Goal: Information Seeking & Learning: Learn about a topic

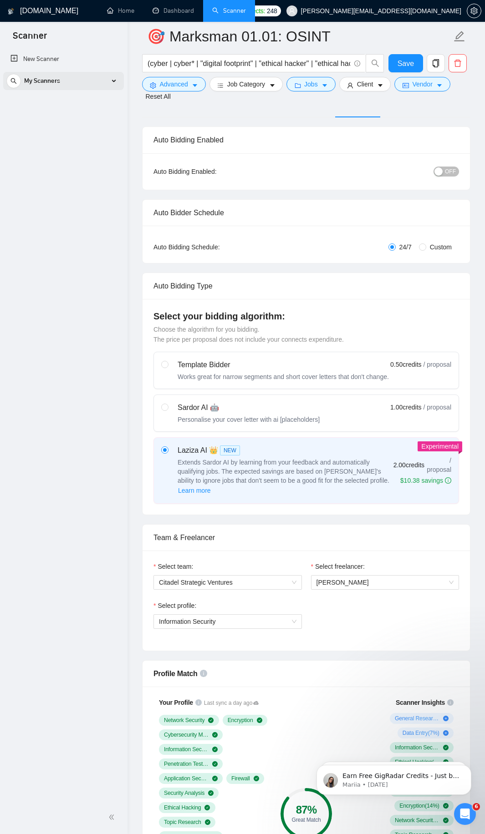
click at [111, 82] on div "My Scanners" at bounding box center [63, 81] width 114 height 18
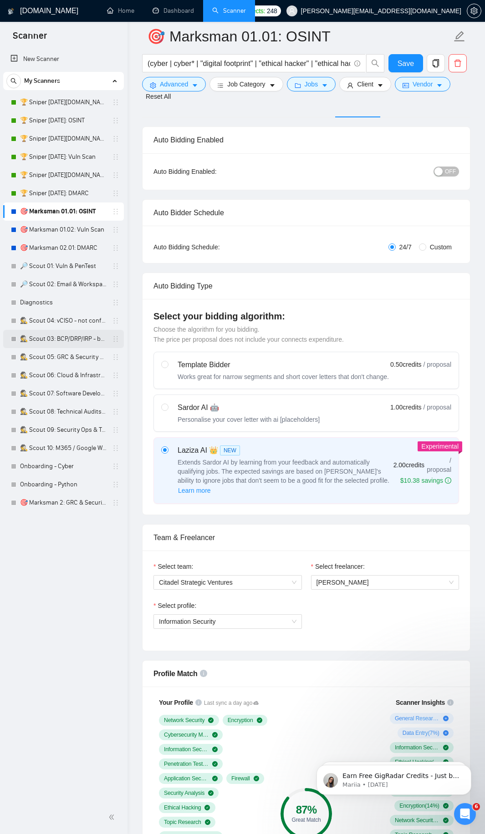
click at [67, 336] on link "🕵️ Scout 03: BCP/DRP/IRP - broken" at bounding box center [63, 339] width 86 height 18
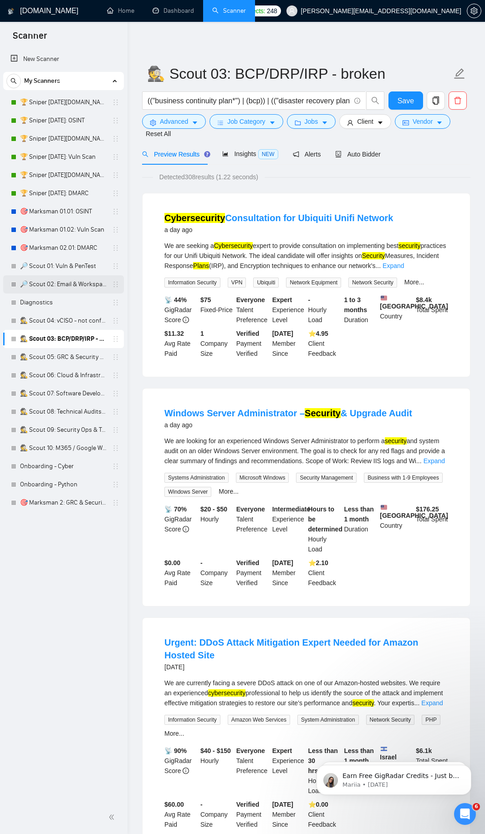
click at [66, 285] on link "🔎 Scout 02: Email & Workspace" at bounding box center [63, 284] width 86 height 18
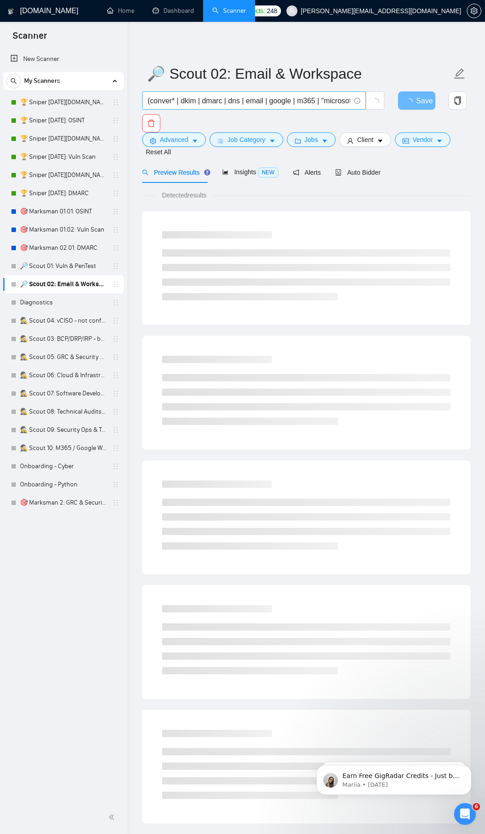
click at [221, 100] on input "(conver* | dkim | dmarc | dns | email | google | m365 | "microsoft365" | "micro…" at bounding box center [248, 100] width 202 height 11
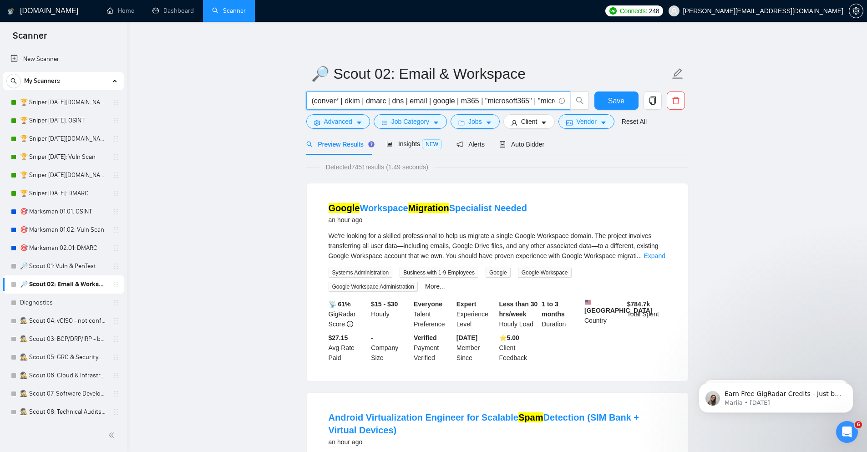
click at [513, 104] on input "(conver* | dkim | dmarc | dns | email | google | m365 | "microsoft365" | "micro…" at bounding box center [433, 100] width 243 height 11
paste input "bc* | "business continuity" | dr* | "disaster recovery" | "ir" | "incident resp…"
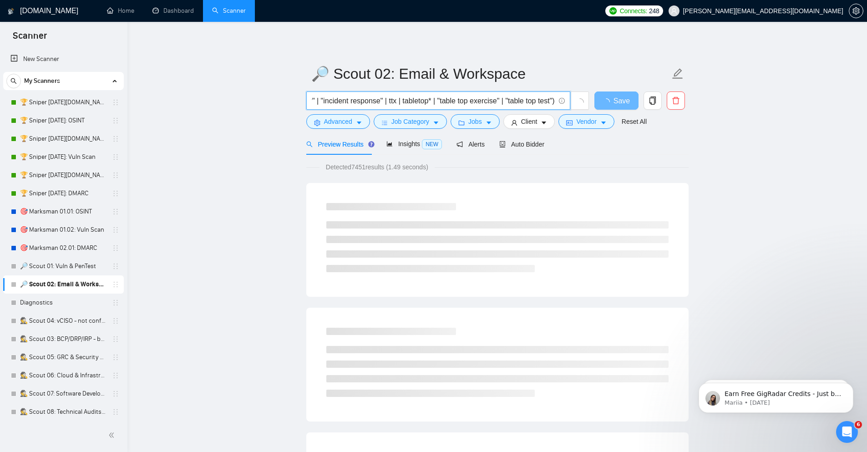
type input "(conver* | dkim | dmarc | dns | email | google | m365 | "microsoft365" | "micro…"
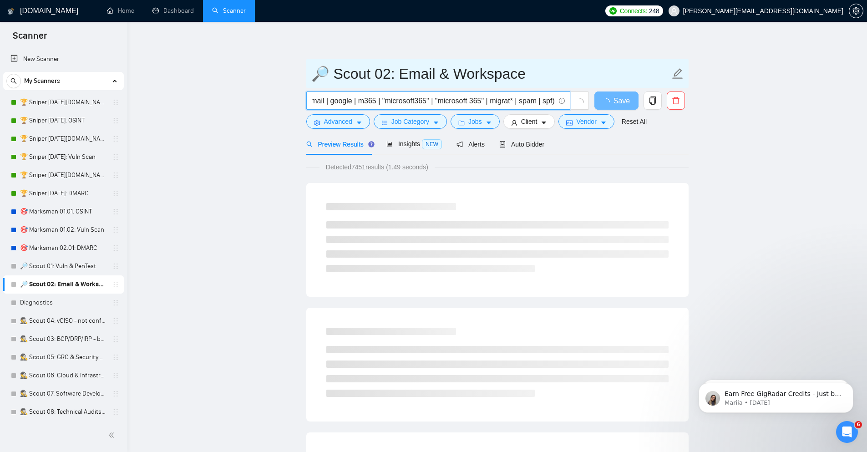
drag, startPoint x: 74, startPoint y: 335, endPoint x: 512, endPoint y: 61, distance: 517.1
click at [74, 335] on link "🕵️ Scout 03: BCP/DRP/IRP - broken" at bounding box center [63, 339] width 86 height 18
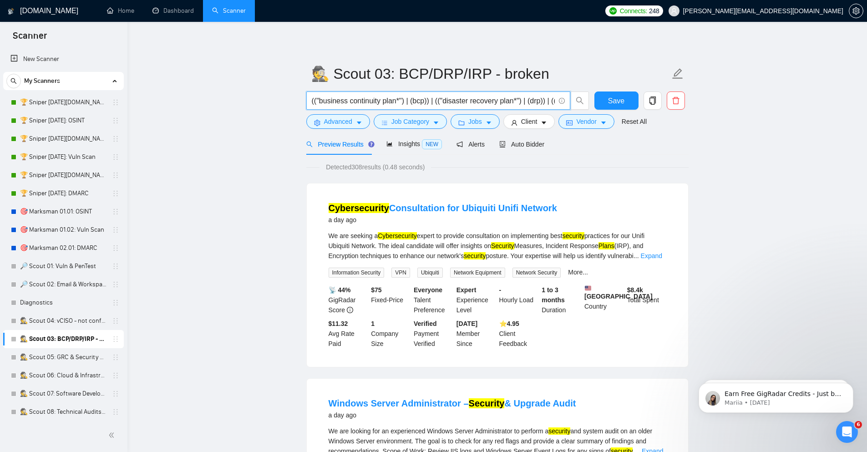
click at [389, 103] on input "(("business continuity plan*") | (bcp)) | (("disaster recovery plan*") | (drp))…" at bounding box center [433, 100] width 243 height 11
paste input "bc* | "business continuity" | dr* | "disaster recovery" | "ir" | "incident resp…"
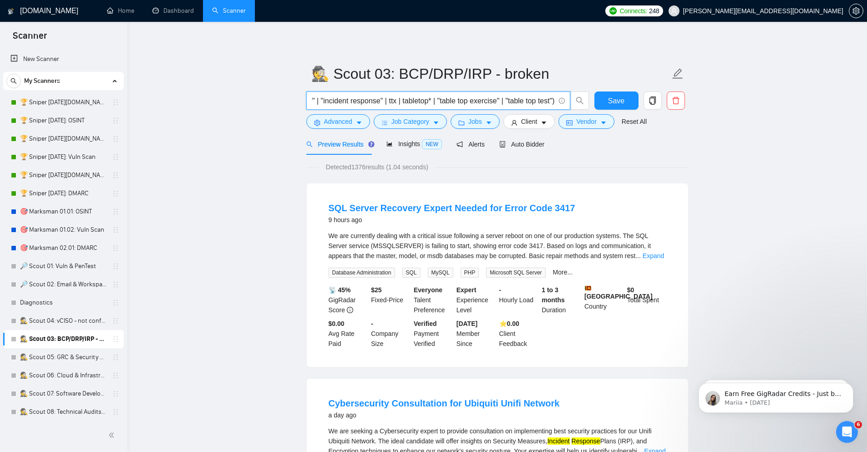
type input "(bc* | "business continuity" | dr* | "disaster recovery" | "ir" | "incident res…"
click at [379, 122] on button "Job Category" at bounding box center [409, 121] width 73 height 15
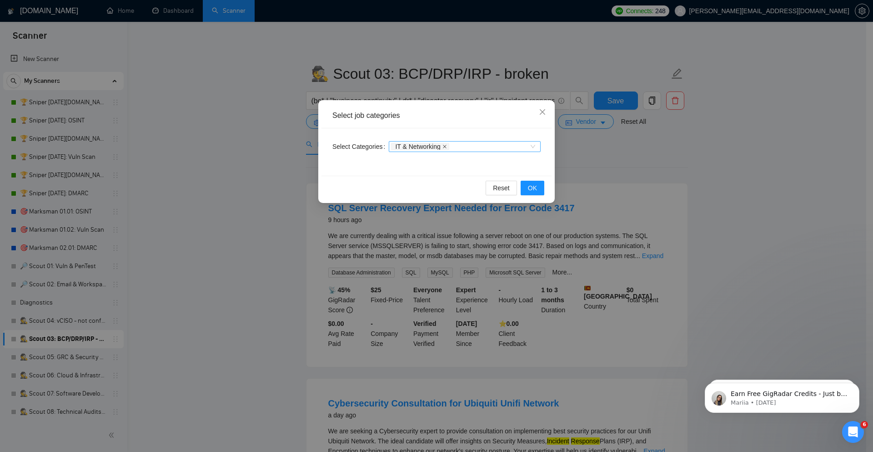
click at [444, 145] on icon "close" at bounding box center [445, 146] width 5 height 5
click at [529, 188] on span "OK" at bounding box center [532, 188] width 9 height 10
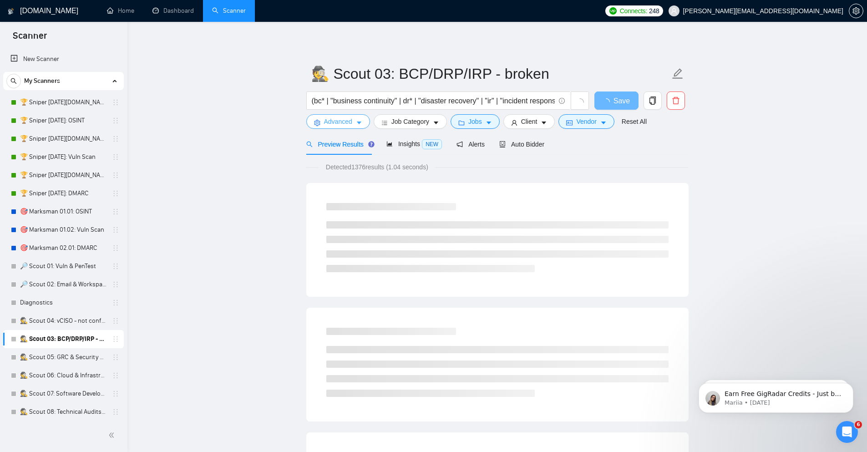
click at [355, 125] on button "Advanced" at bounding box center [338, 121] width 64 height 15
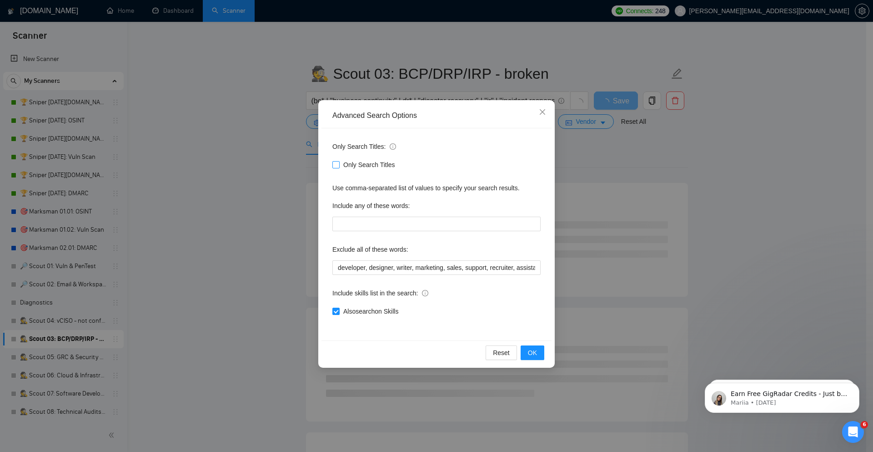
click at [359, 165] on span "Only Search Titles" at bounding box center [369, 165] width 59 height 10
click at [339, 165] on input "Only Search Titles" at bounding box center [336, 164] width 6 height 6
checkbox input "true"
click at [338, 271] on input "developer, designer, writer, marketing, sales, support, recruiter, assistant, m…" at bounding box center [437, 267] width 208 height 15
click at [531, 351] on span "OK" at bounding box center [532, 353] width 9 height 10
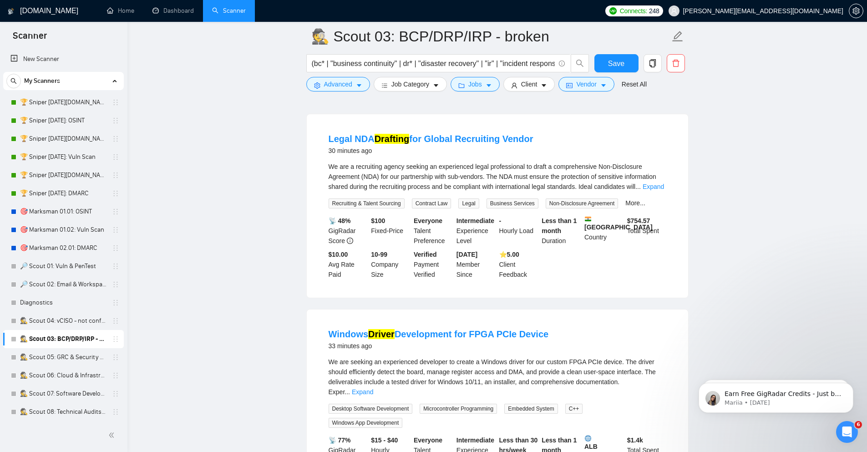
scroll to position [273, 0]
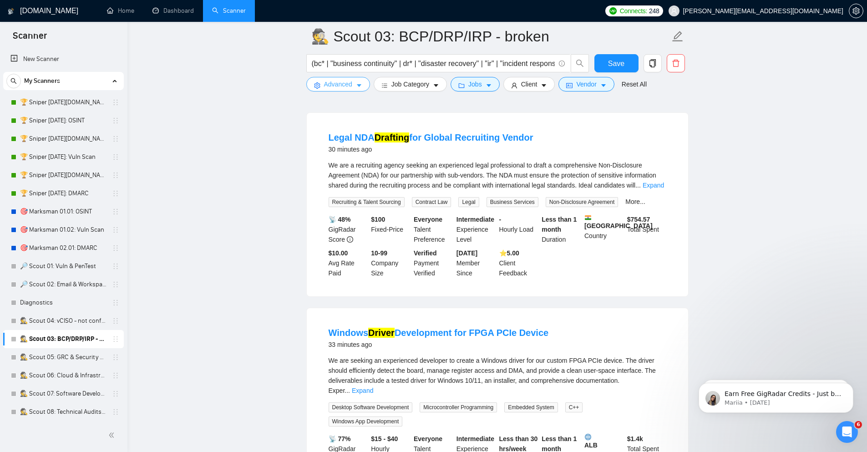
click at [353, 88] on button "Advanced" at bounding box center [338, 84] width 64 height 15
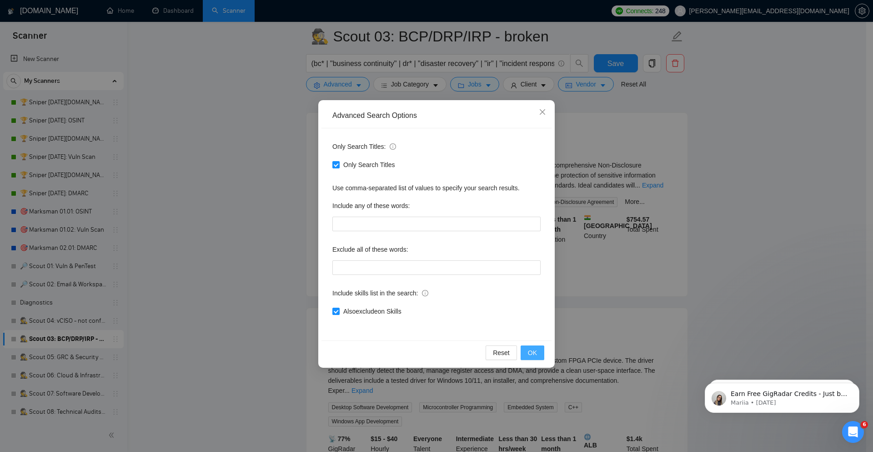
click at [536, 353] on span "OK" at bounding box center [532, 353] width 9 height 10
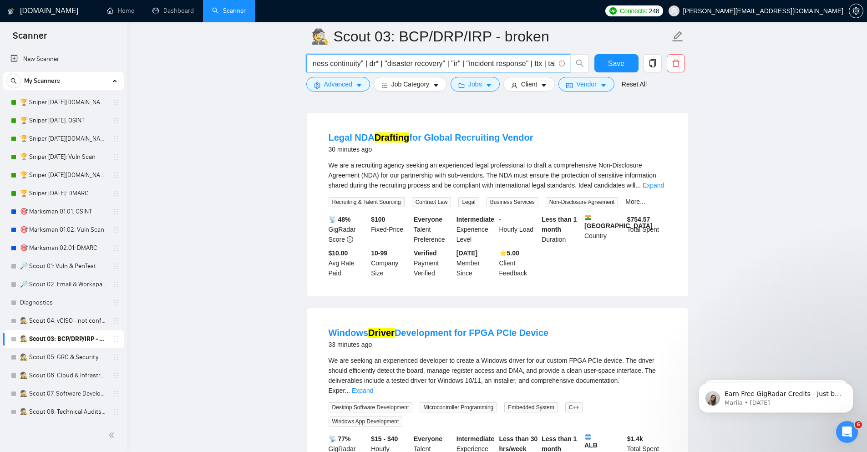
scroll to position [0, 179]
drag, startPoint x: 396, startPoint y: 65, endPoint x: 521, endPoint y: 62, distance: 124.7
click at [521, 62] on input "(bc* | "business continuity" | dr* | "disaster recovery" | "ir" | "incident res…" at bounding box center [433, 63] width 243 height 11
click at [440, 64] on input "(bc* | "business continuity" | dr* | "disaster recovery" | "ir" | "incident res…" at bounding box center [433, 63] width 243 height 11
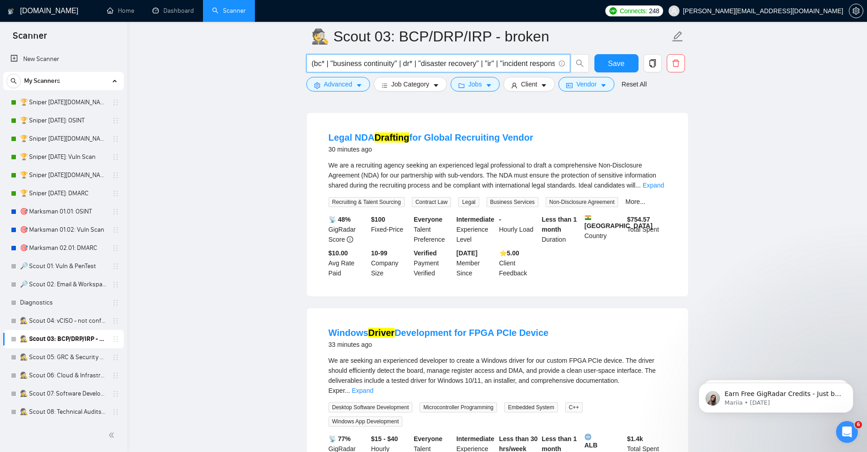
drag, startPoint x: 453, startPoint y: 67, endPoint x: 272, endPoint y: 52, distance: 182.1
click at [428, 155] on div "30 minutes ago" at bounding box center [430, 149] width 205 height 11
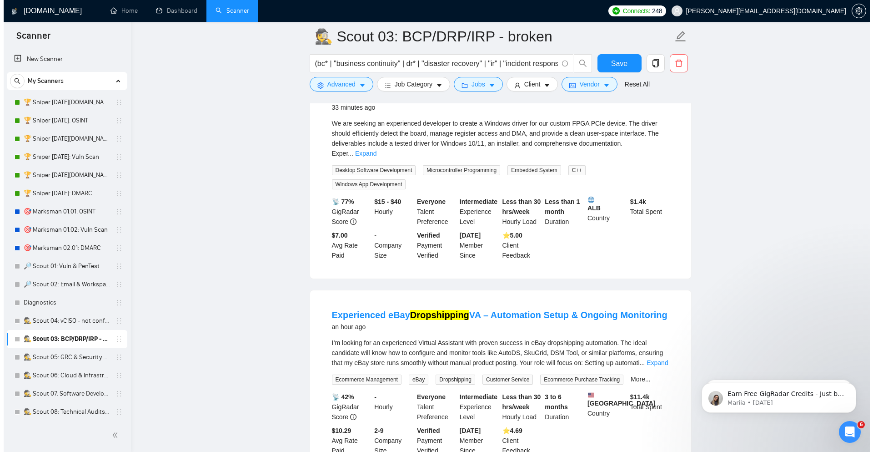
scroll to position [546, 0]
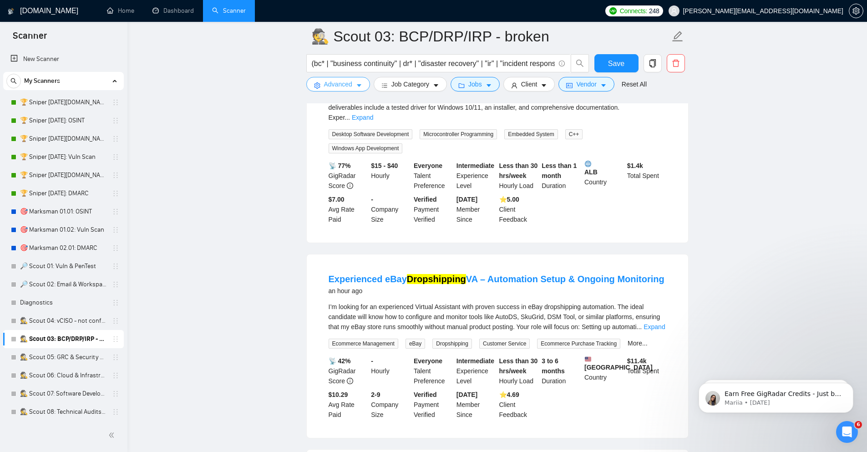
click at [348, 86] on span "Advanced" at bounding box center [338, 84] width 28 height 10
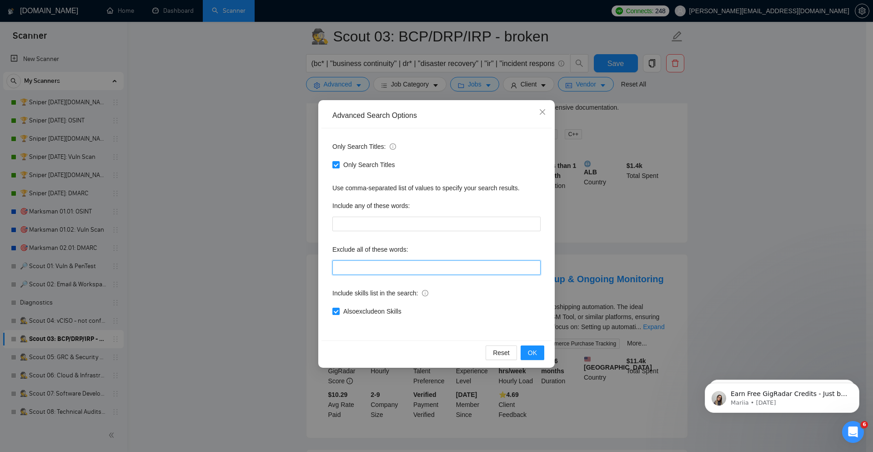
click at [379, 271] on input "text" at bounding box center [437, 267] width 208 height 15
paste input "(dropship* | ebay | illustrat* | legal | pcie)"
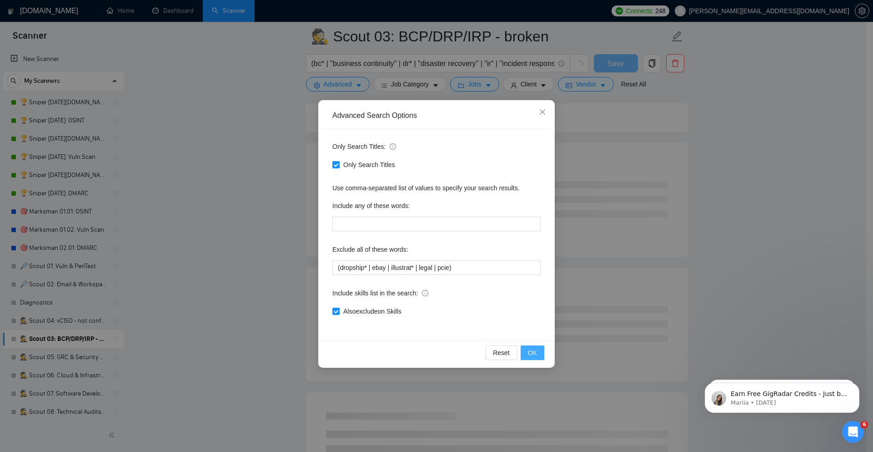
click at [534, 350] on span "OK" at bounding box center [532, 353] width 9 height 10
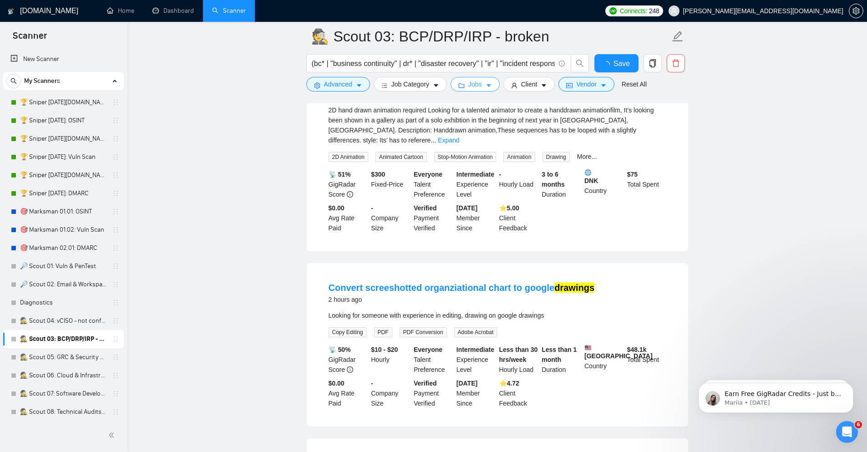
click at [492, 84] on button "Jobs" at bounding box center [474, 84] width 49 height 15
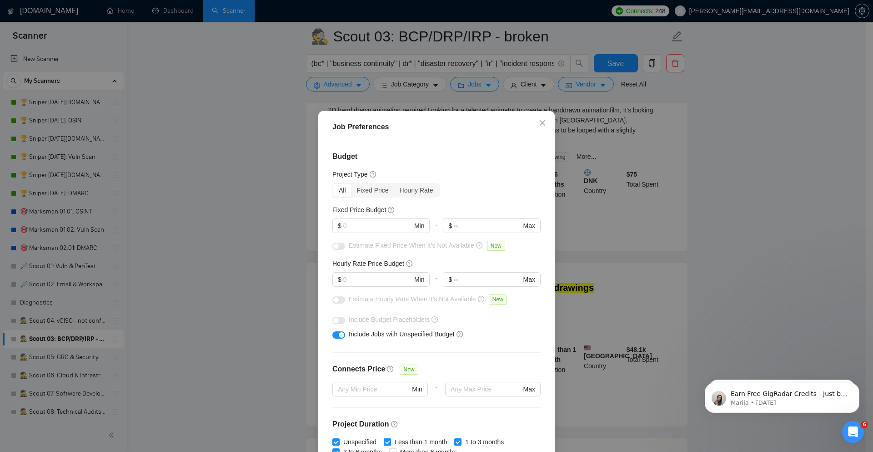
scroll to position [45, 0]
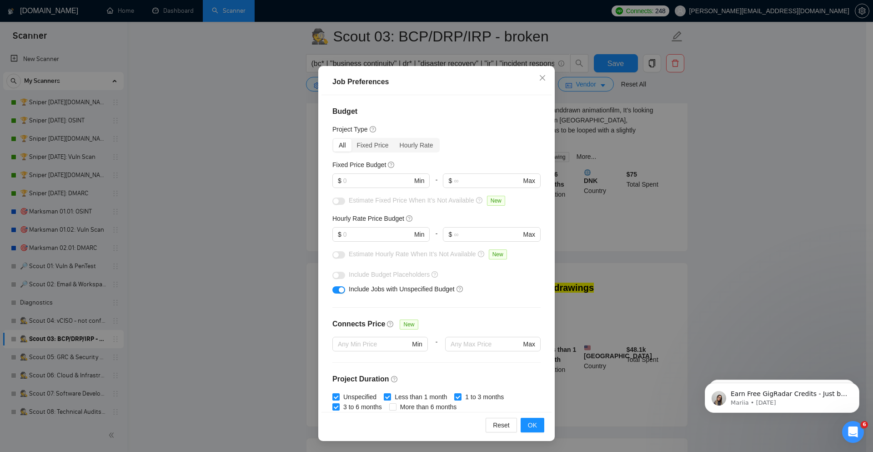
click at [648, 218] on div "Job Preferences Budget Project Type All Fixed Price Hourly Rate Fixed Price Bud…" at bounding box center [436, 226] width 873 height 452
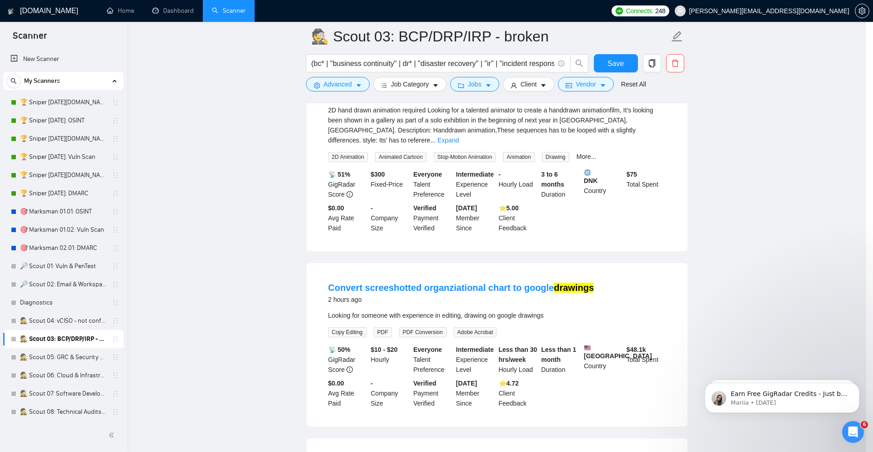
scroll to position [0, 0]
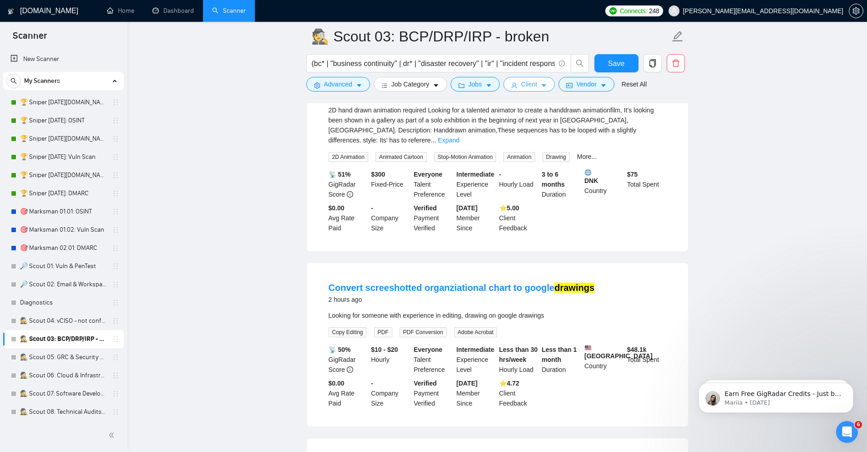
click at [528, 91] on button "Client" at bounding box center [529, 84] width 52 height 15
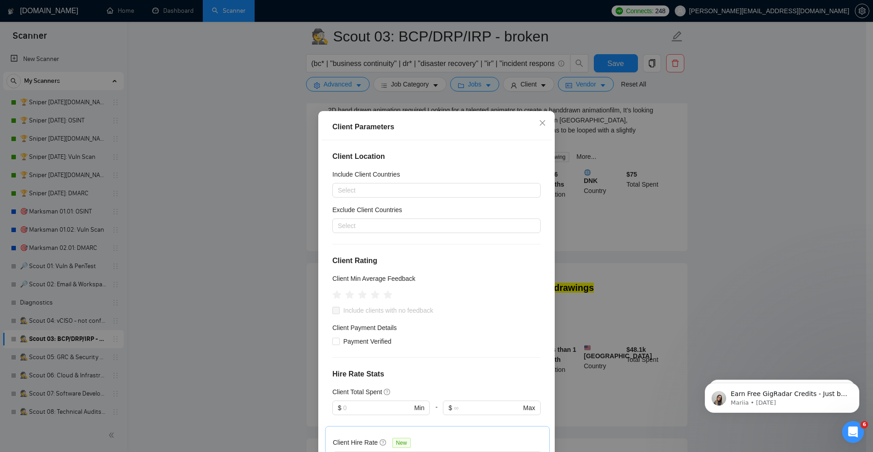
click at [731, 201] on div "Client Parameters Client Location Include Client Countries Select Exclude Clien…" at bounding box center [436, 226] width 873 height 452
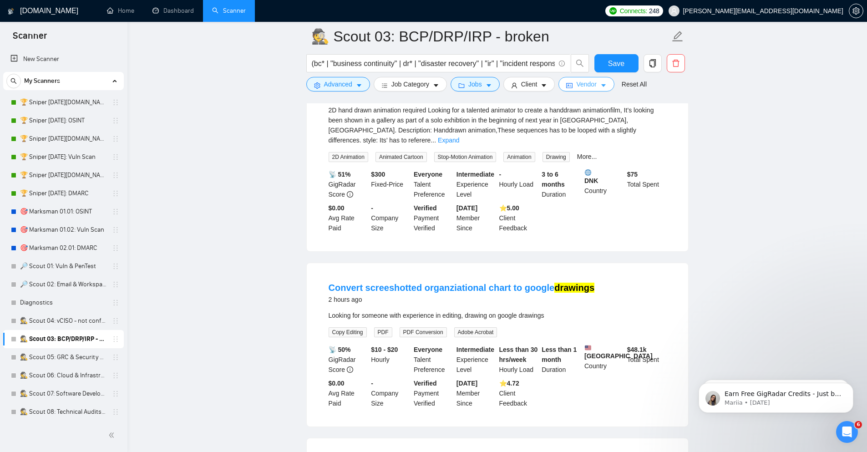
click at [603, 87] on icon "caret-down" at bounding box center [603, 85] width 6 height 6
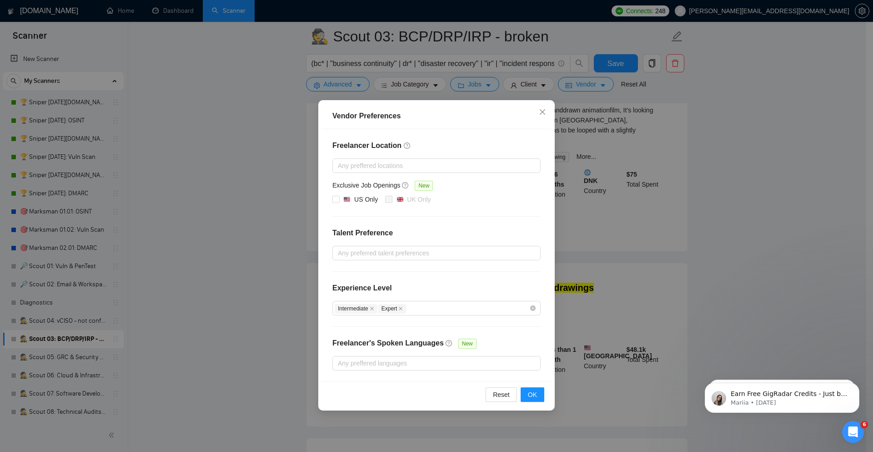
click at [777, 270] on div "Vendor Preferences Freelancer Location Any preffered locations Exclusive Job Op…" at bounding box center [436, 226] width 873 height 452
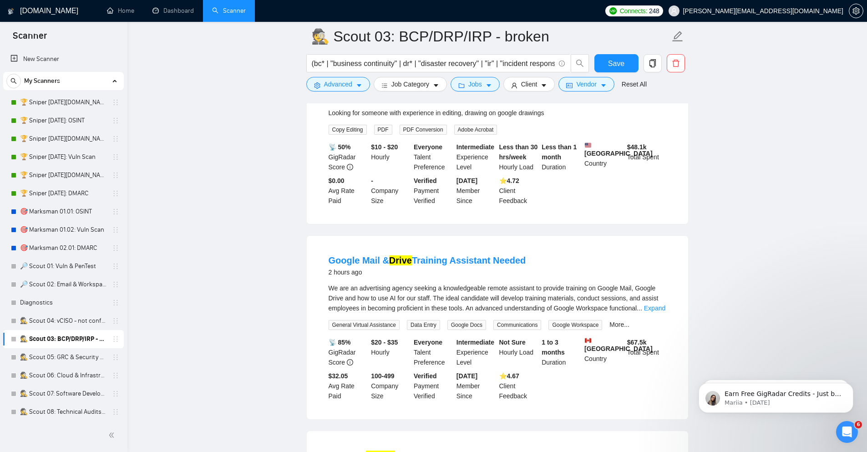
scroll to position [764, 0]
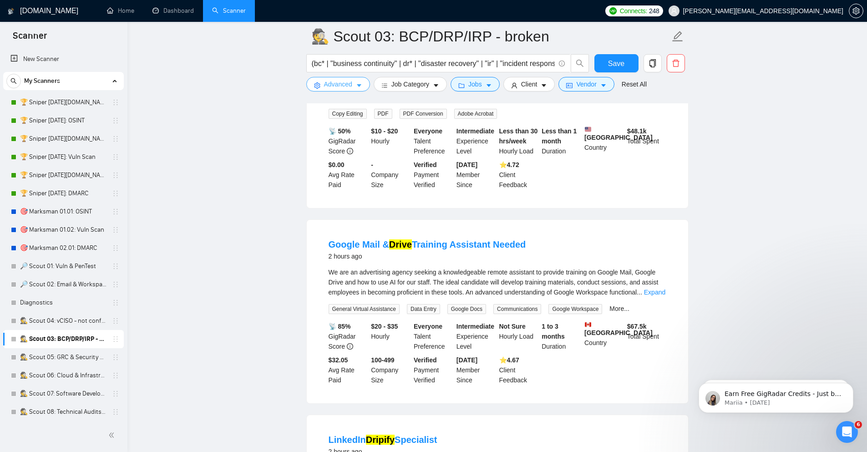
click at [350, 80] on span "Advanced" at bounding box center [338, 84] width 28 height 10
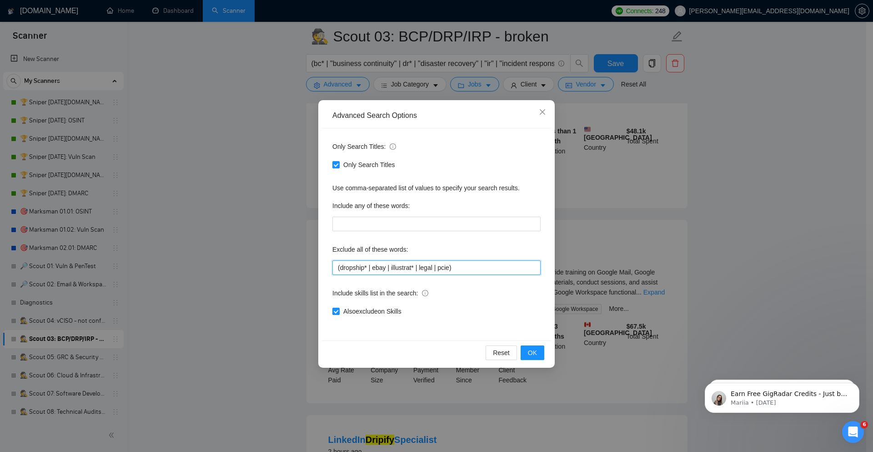
click at [375, 265] on input "(dropship* | ebay | illustrat* | legal | pcie)" at bounding box center [437, 267] width 208 height 15
paste input "aw* | dropship* | dwg"
click at [538, 354] on button "OK" at bounding box center [533, 352] width 24 height 15
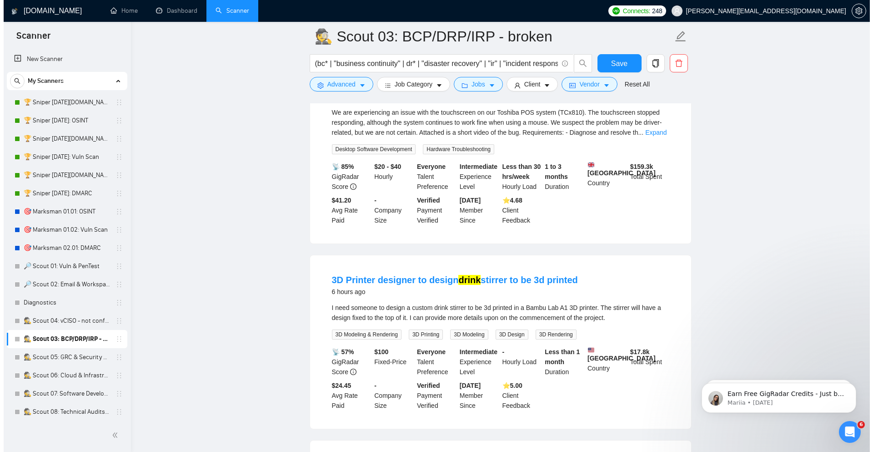
scroll to position [1201, 0]
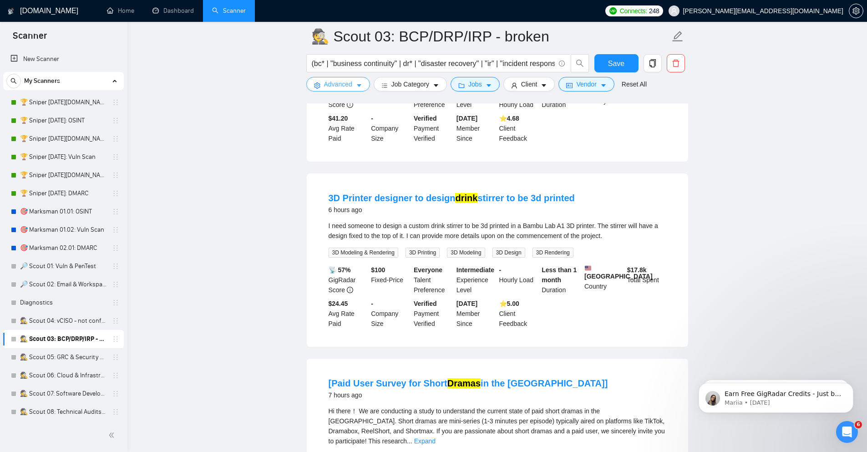
click at [343, 82] on span "Advanced" at bounding box center [338, 84] width 28 height 10
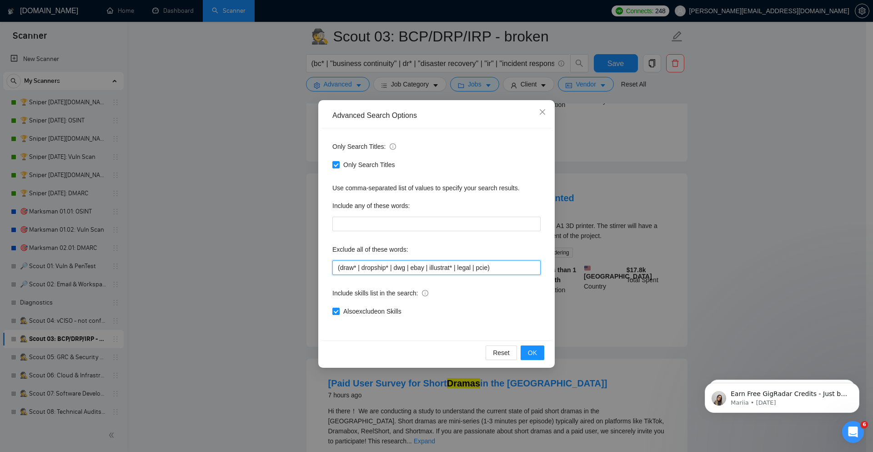
click at [404, 272] on input "(draw* | dropship* | dwg | ebay | illustrat* | legal | pcie)" at bounding box center [437, 267] width 208 height 15
paste input ""3d print" | "3d printer" | "3d printing" | draftsman | draw* | dripify | drive…"
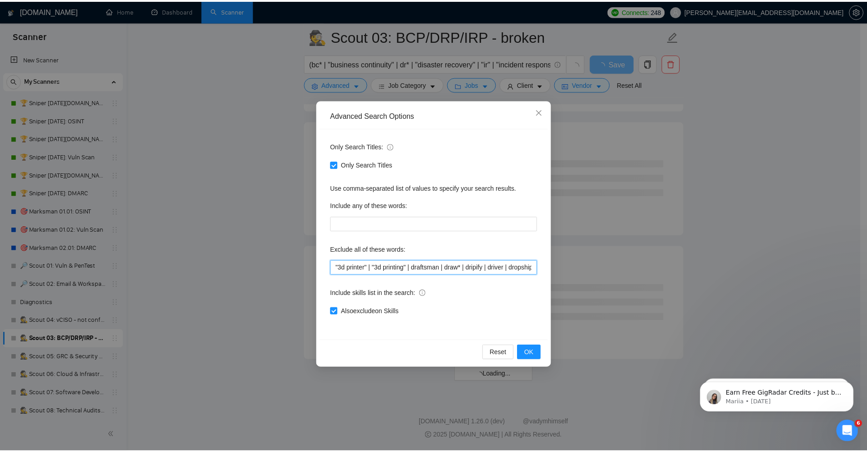
scroll to position [0, 0]
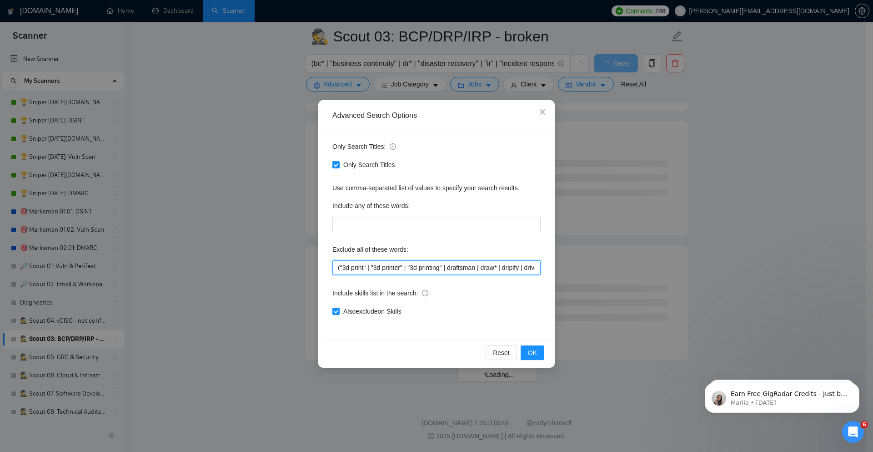
drag, startPoint x: 440, startPoint y: 271, endPoint x: 236, endPoint y: 258, distance: 205.1
click at [236, 258] on div "Advanced Search Options Only Search Titles: Only Search Titles Use comma-separa…" at bounding box center [436, 226] width 873 height 452
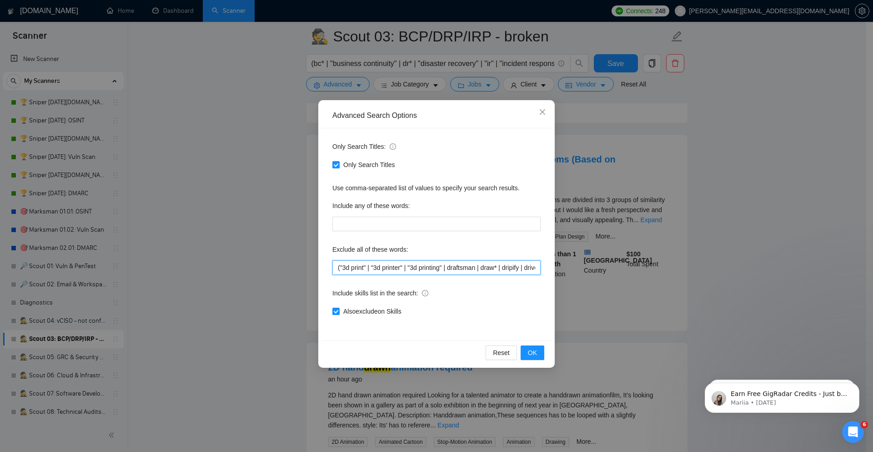
click at [503, 266] on input "("3d print" | "3d printer" | "3d printing" | draftsman | draw* | dripify | driv…" at bounding box center [437, 267] width 208 height 15
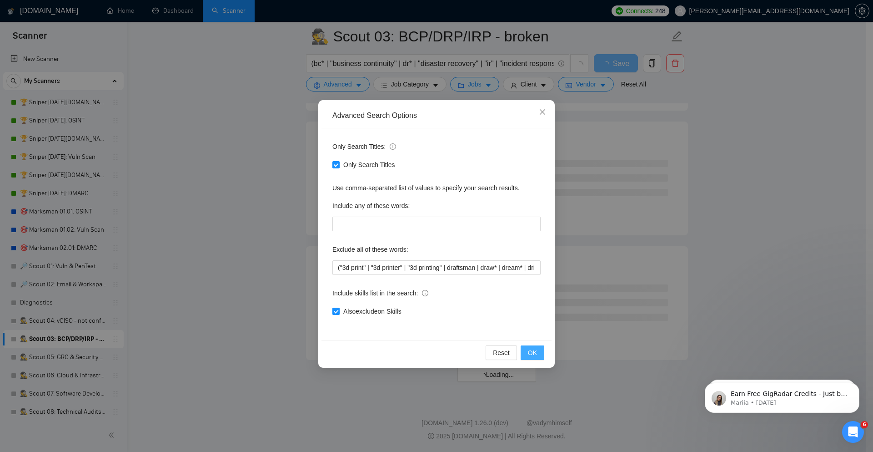
click at [531, 353] on span "OK" at bounding box center [532, 353] width 9 height 10
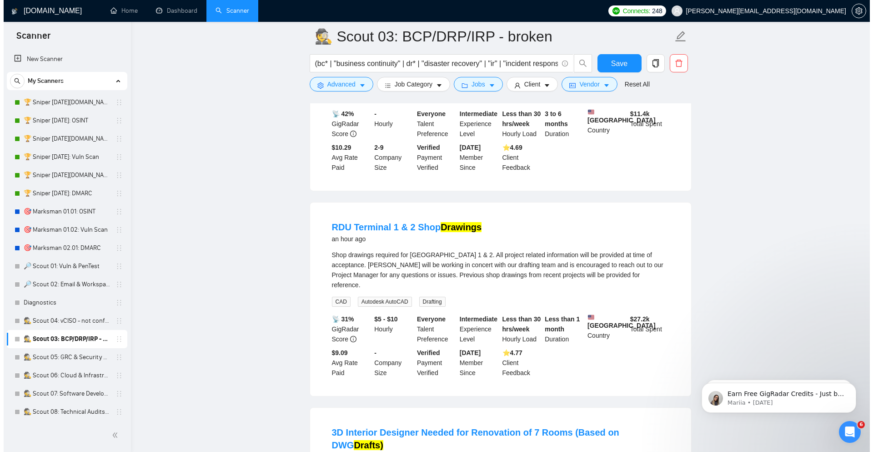
scroll to position [411, 0]
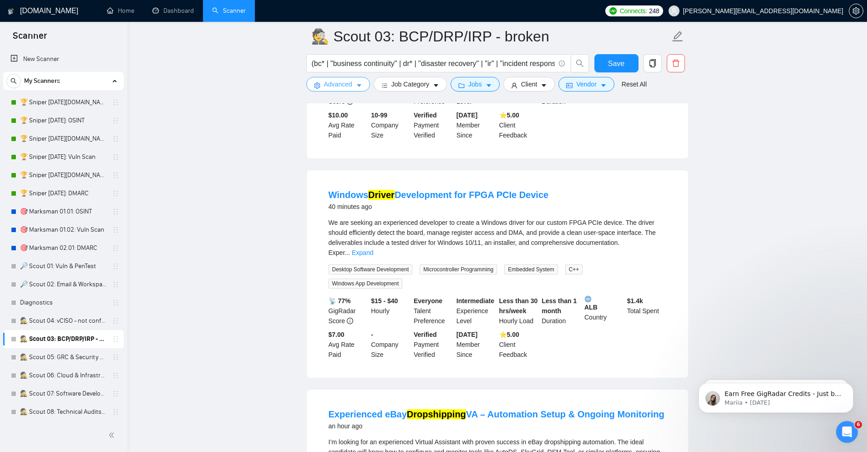
drag, startPoint x: 348, startPoint y: 80, endPoint x: 352, endPoint y: 97, distance: 18.3
click at [348, 80] on span "Advanced" at bounding box center [338, 84] width 28 height 10
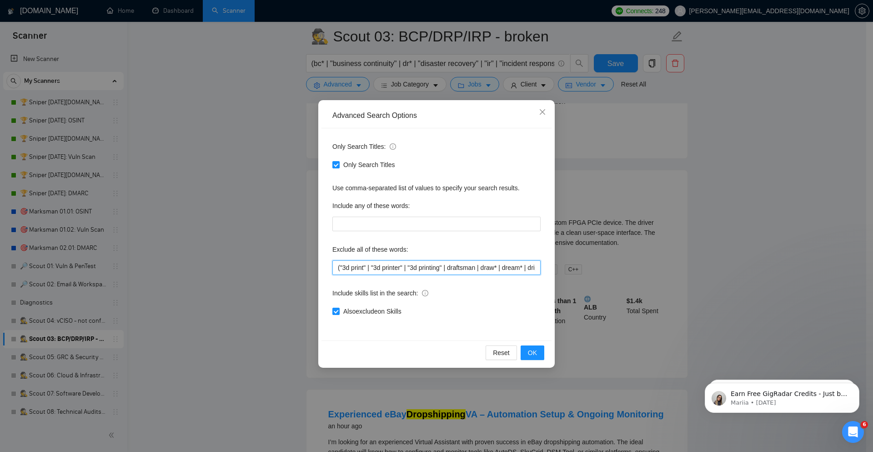
click at [376, 264] on input "("3d print" | "3d printer" | "3d printing" | draftsman | draw* | dream* | dripi…" at bounding box center [437, 267] width 208 height 15
paste input """
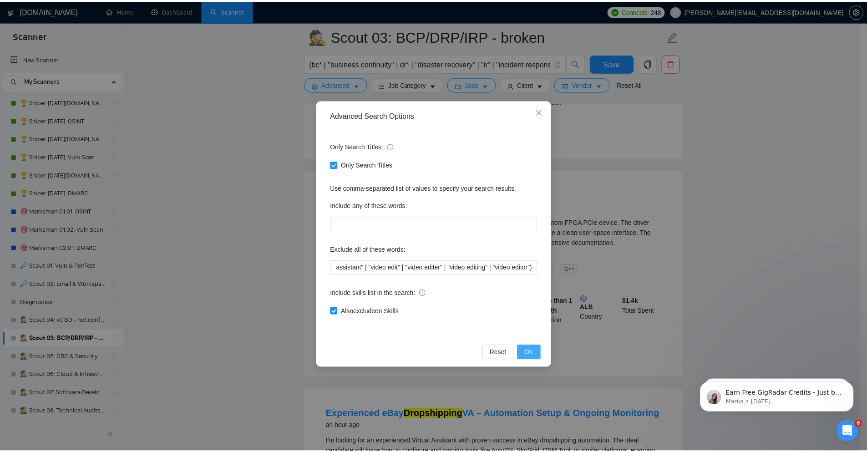
scroll to position [0, 0]
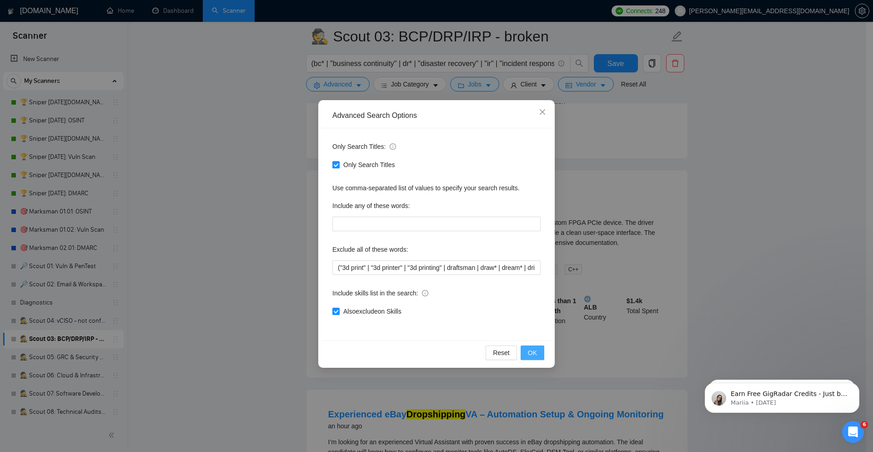
click at [535, 358] on button "OK" at bounding box center [533, 352] width 24 height 15
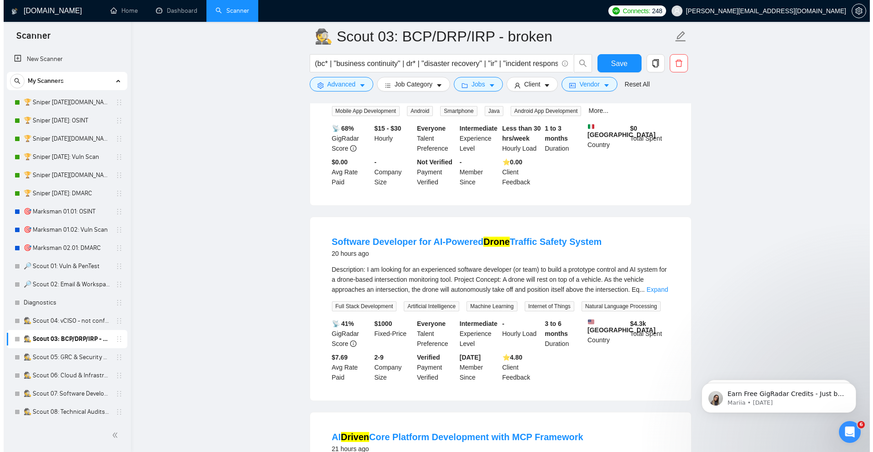
scroll to position [1419, 0]
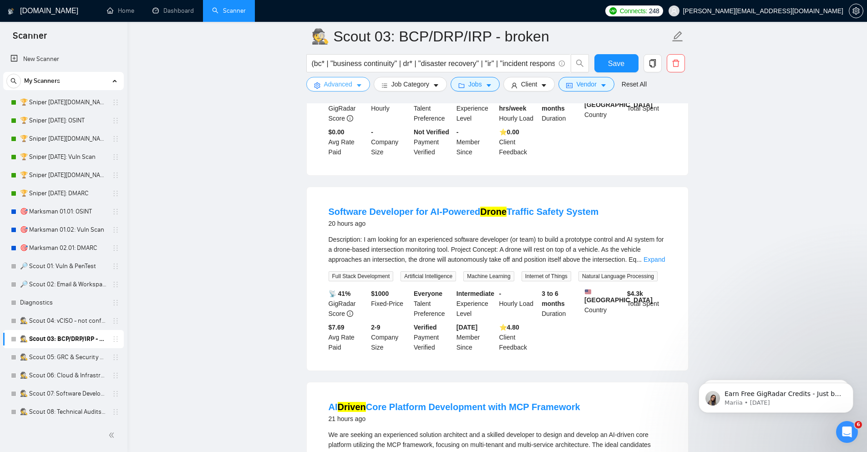
click at [331, 89] on span "Advanced" at bounding box center [338, 84] width 28 height 10
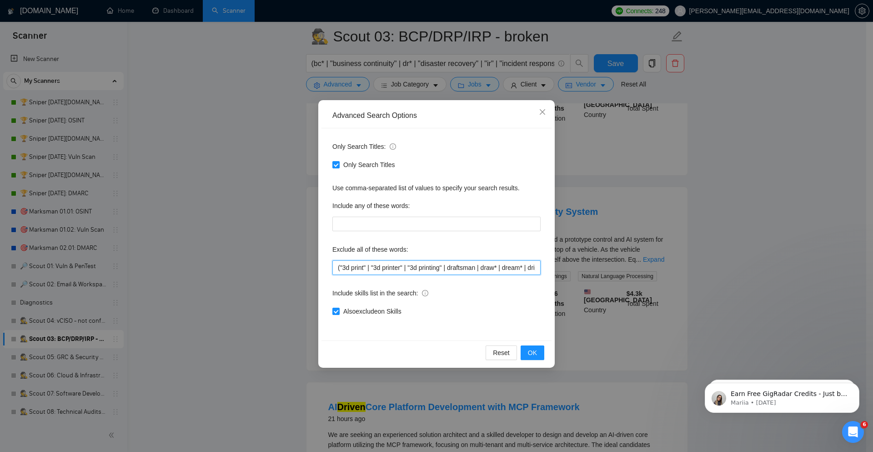
click at [415, 273] on input "("3d print" | "3d printer" | "3d printing" | draftsman | draw* | dream* | dripi…" at bounding box center [437, 267] width 208 height 15
paste input ""ai driven" | "ai-driven" | "ai powered" | "ai-powered" | draftsman | drama* | …"
click at [535, 358] on button "OK" at bounding box center [533, 352] width 24 height 15
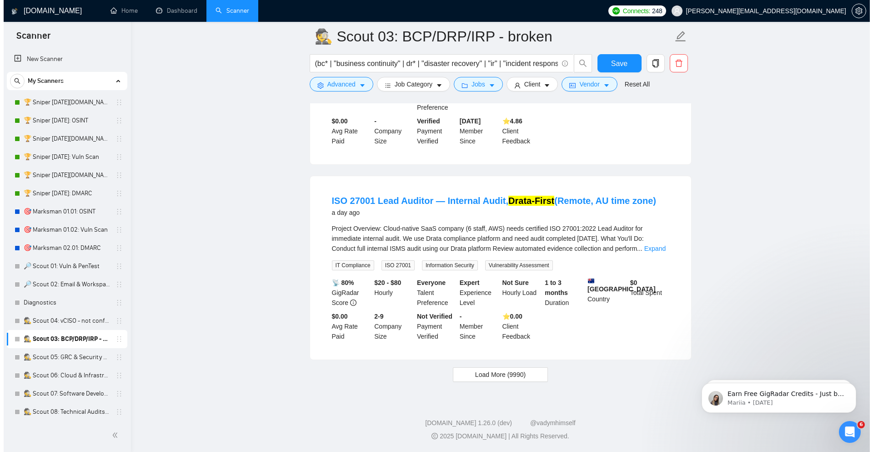
scroll to position [1862, 0]
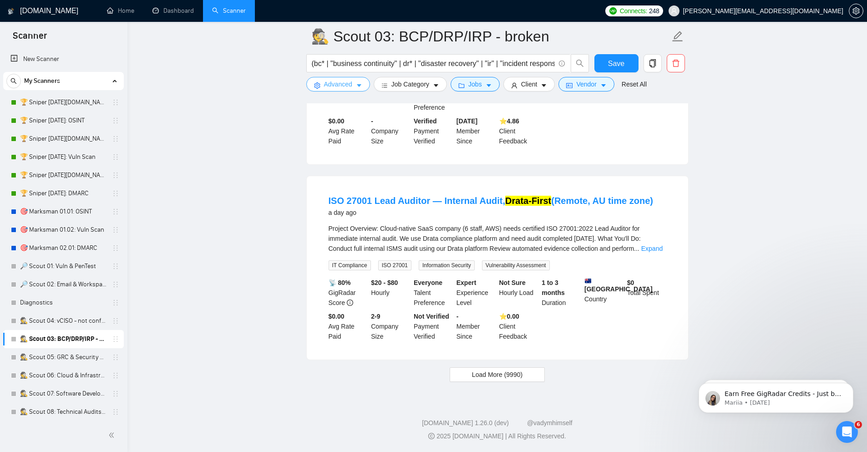
click at [352, 84] on span "Advanced" at bounding box center [338, 84] width 28 height 10
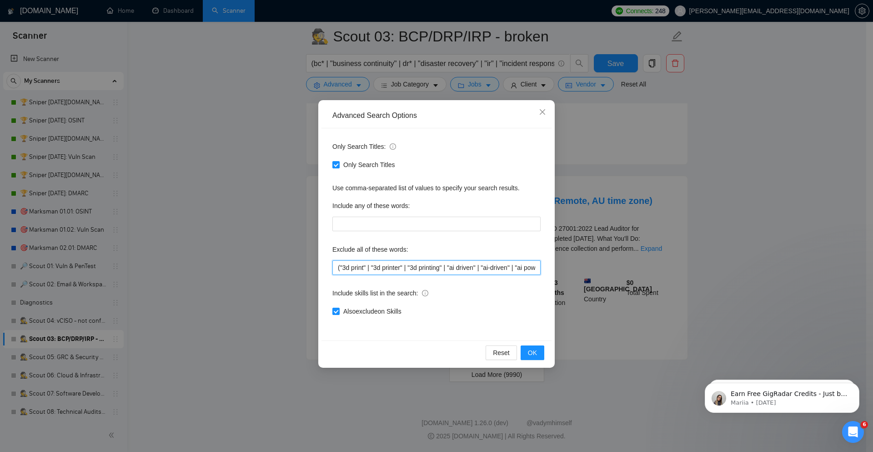
click at [383, 268] on input "("3d print" | "3d printer" | "3d printing" | "ai driven" | "ai-driven" | "ai po…" at bounding box center [437, 267] width 208 height 15
paste input "apexcharts | "apex charts" | [PERSON_NAME] | draftsman | drama* | draw* | dream…"
click at [531, 347] on button "OK" at bounding box center [533, 352] width 24 height 15
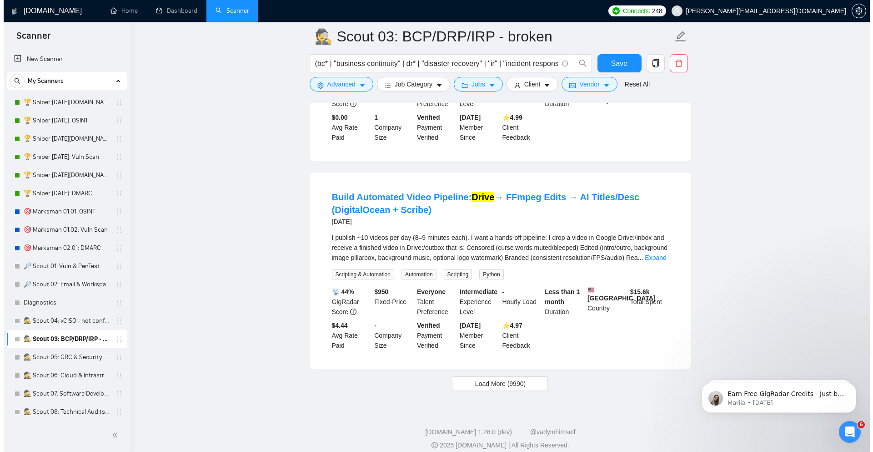
scroll to position [1849, 0]
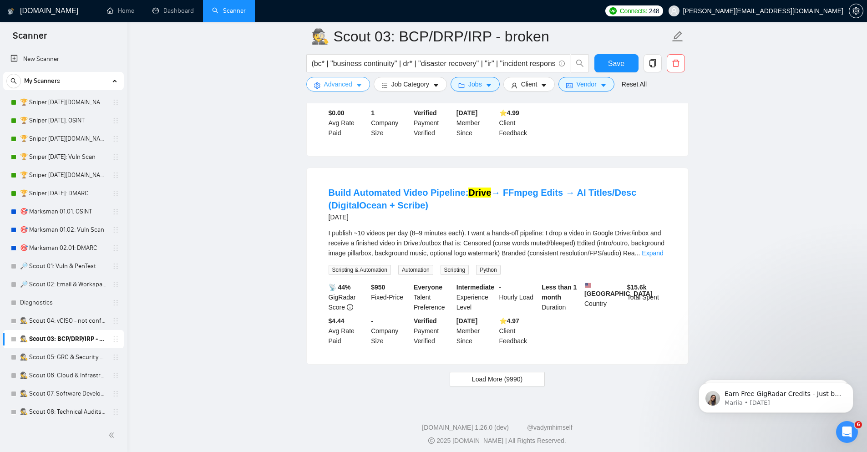
click at [344, 87] on span "Advanced" at bounding box center [338, 84] width 28 height 10
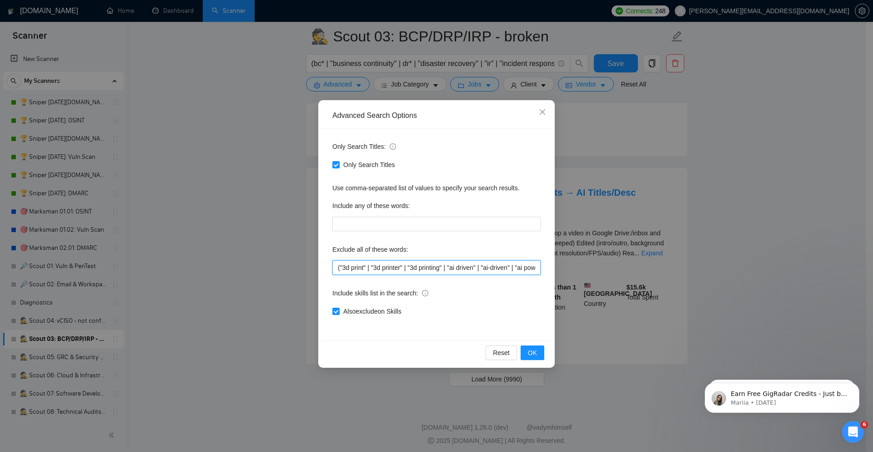
click at [367, 264] on input "("3d print" | "3d printer" | "3d printing" | "ai driven" | "ai-driven" | "ai po…" at bounding box center [437, 267] width 208 height 15
paste input "animate" | "3d animation" | "3d print" | "3d printer" | "3d printing" | "ai dri…"
click at [532, 357] on span "OK" at bounding box center [532, 353] width 9 height 10
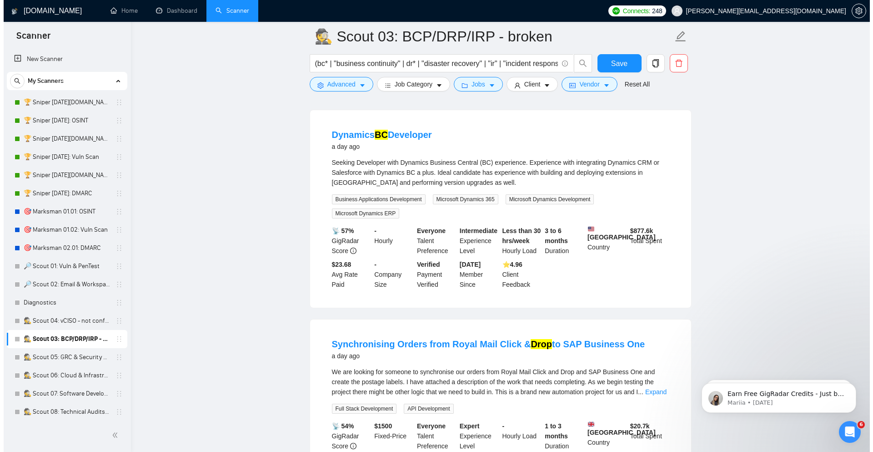
scroll to position [55, 0]
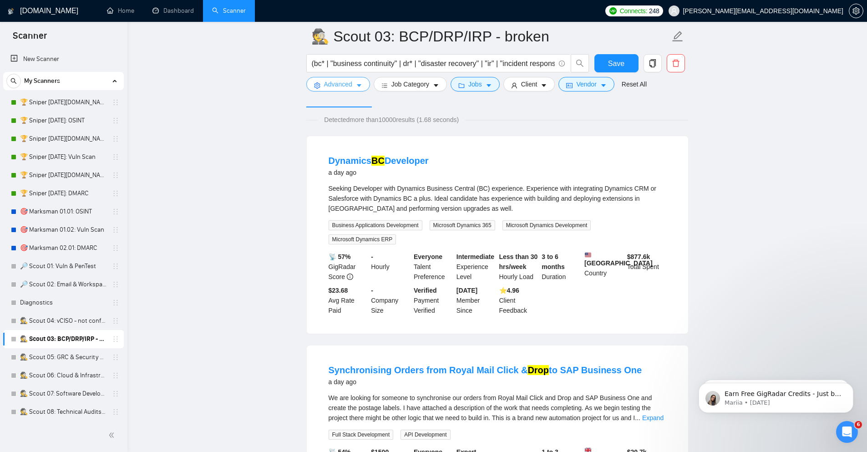
click at [349, 87] on span "Advanced" at bounding box center [338, 84] width 28 height 10
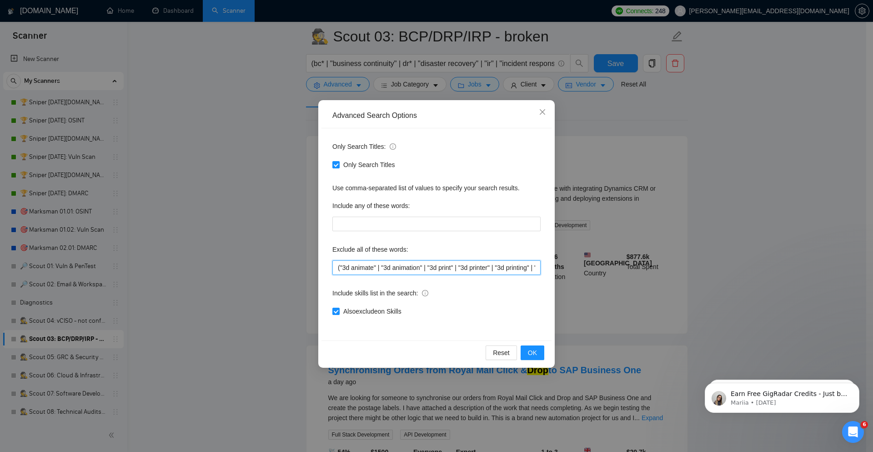
drag, startPoint x: 381, startPoint y: 268, endPoint x: 409, endPoint y: 276, distance: 29.2
click at [381, 268] on input "("3d animate" | "3d animation" | "3d print" | "3d printer" | "3d printing" | "a…" at bounding box center [437, 267] width 208 height 15
paste input "eveloper | d"
click at [539, 350] on button "OK" at bounding box center [533, 352] width 24 height 15
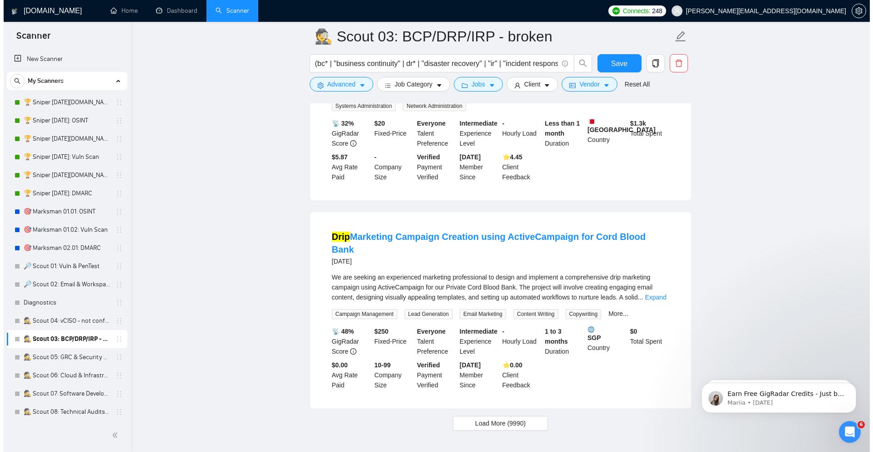
scroll to position [1788, 0]
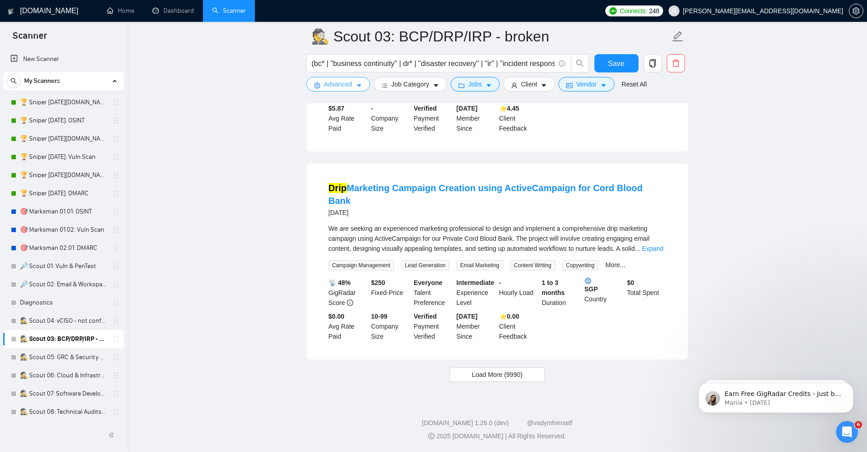
click at [348, 86] on span "Advanced" at bounding box center [338, 84] width 28 height 10
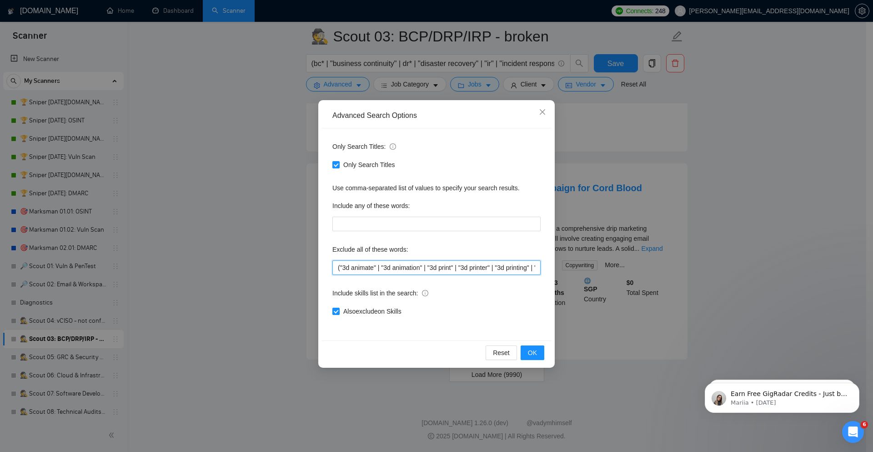
click at [419, 270] on input "("3d animate" | "3d animation" | "3d print" | "3d printer" | "3d printing" | "a…" at bounding box center [437, 267] width 208 height 15
paste input "generated" | "ai-generated" | "ai powered" | "ai-powered" | apexcharts | "apex …"
click at [539, 348] on button "OK" at bounding box center [533, 352] width 24 height 15
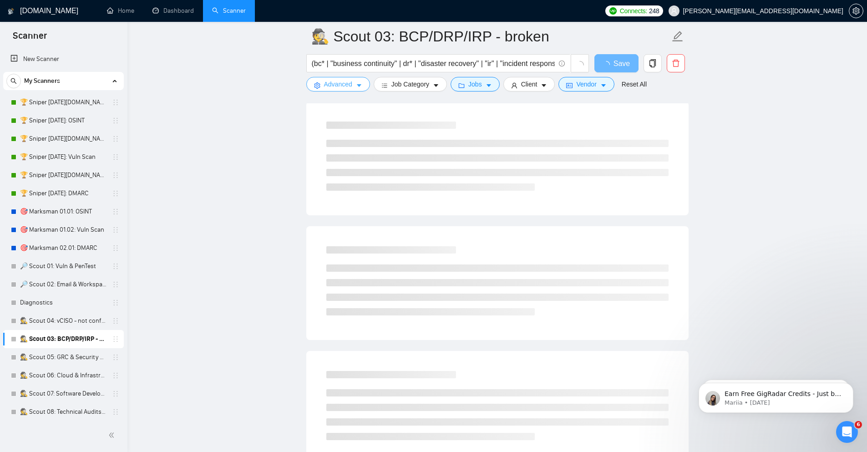
scroll to position [0, 0]
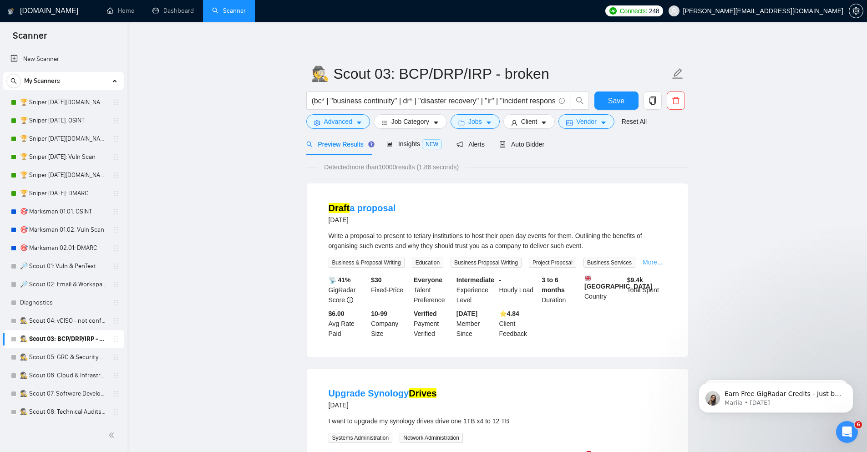
click at [648, 262] on link "More..." at bounding box center [652, 261] width 20 height 7
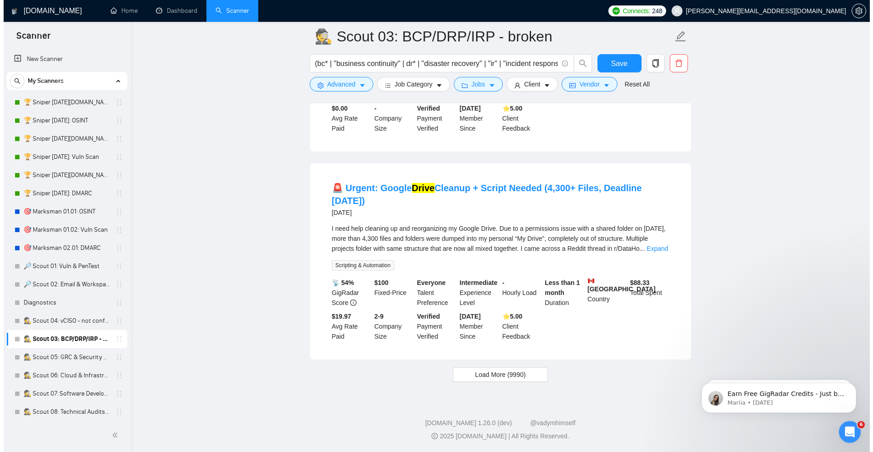
scroll to position [1796, 0]
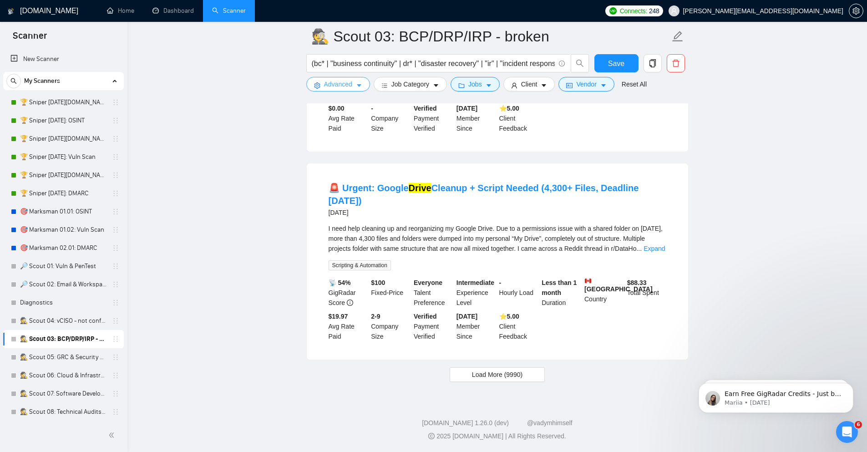
click at [348, 81] on span "Advanced" at bounding box center [338, 84] width 28 height 10
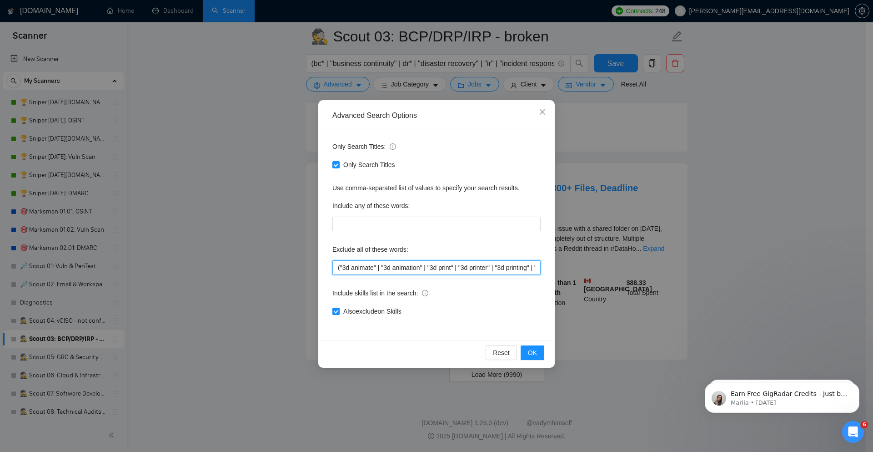
click at [387, 268] on input "("3d animate" | "3d animation" | "3d print" | "3d printer" | "3d printing" | "a…" at bounding box center [437, 267] width 208 height 15
paste input ""architectural design" | automat* | [PERSON_NAME] | conver* | daisyui | "daisy …"
click at [536, 356] on span "OK" at bounding box center [532, 353] width 9 height 10
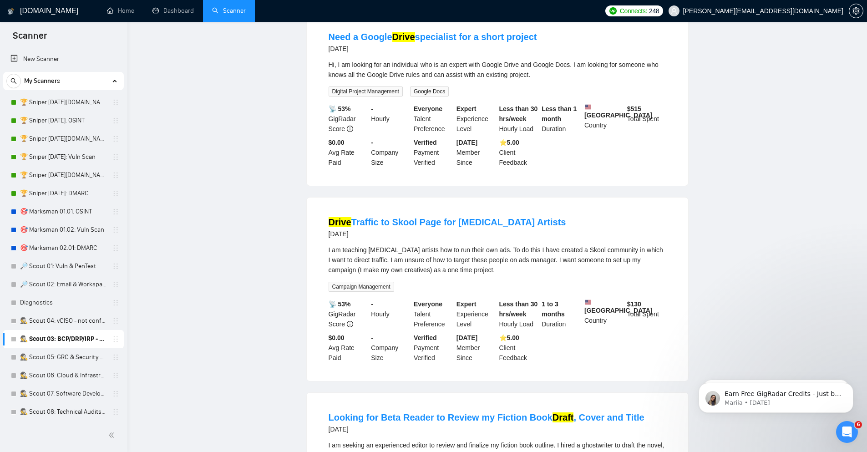
scroll to position [0, 0]
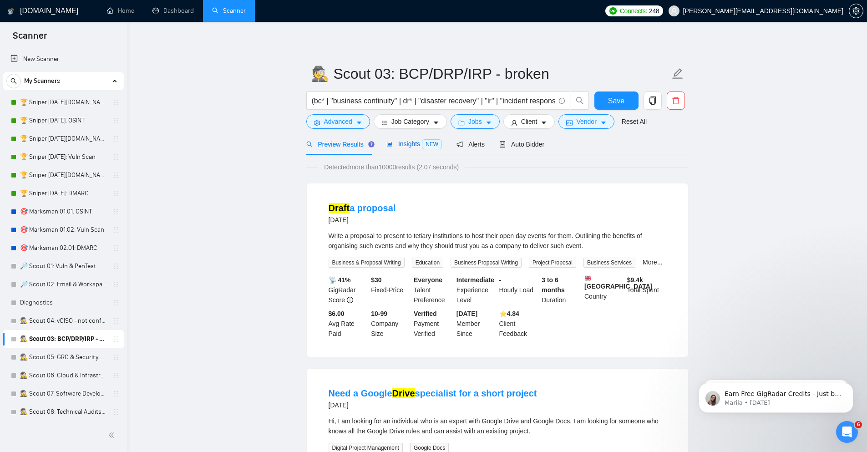
click at [405, 146] on span "Insights NEW" at bounding box center [414, 143] width 56 height 7
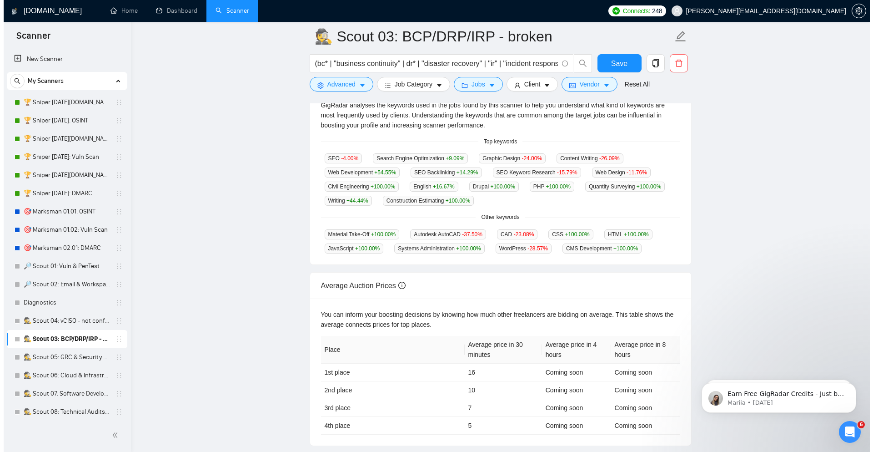
scroll to position [218, 0]
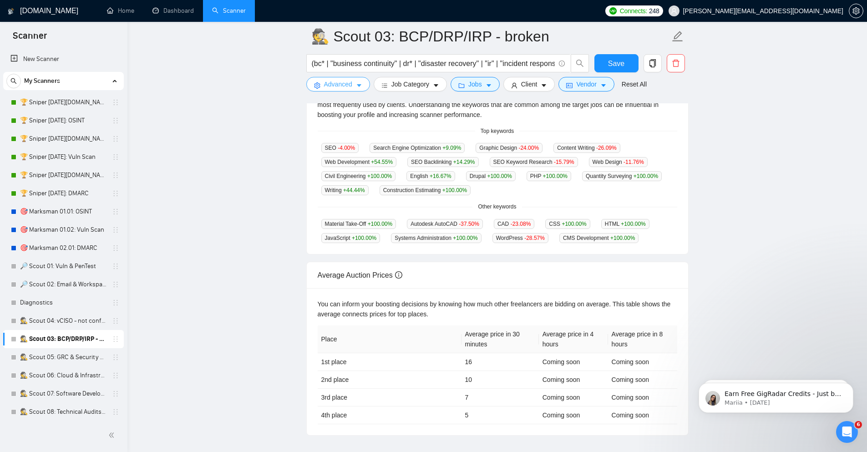
click at [328, 82] on span "Advanced" at bounding box center [338, 84] width 28 height 10
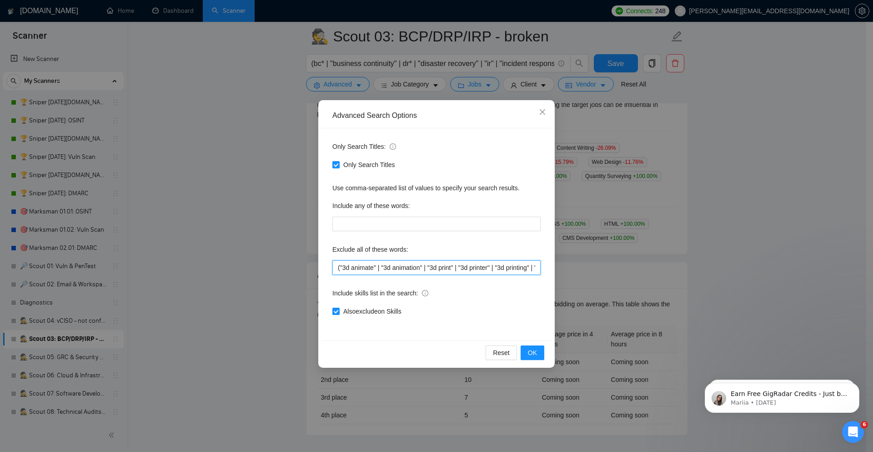
click at [393, 273] on input "("3d animate" | "3d animation" | "3d print" | "3d printer" | "3d printing" | "a…" at bounding box center [437, 267] width 208 height 15
paste input "cad | automat* | [PERSON_NAME] | "civil engineer" | "civil engineering" | "cms …"
click at [536, 352] on span "OK" at bounding box center [532, 353] width 9 height 10
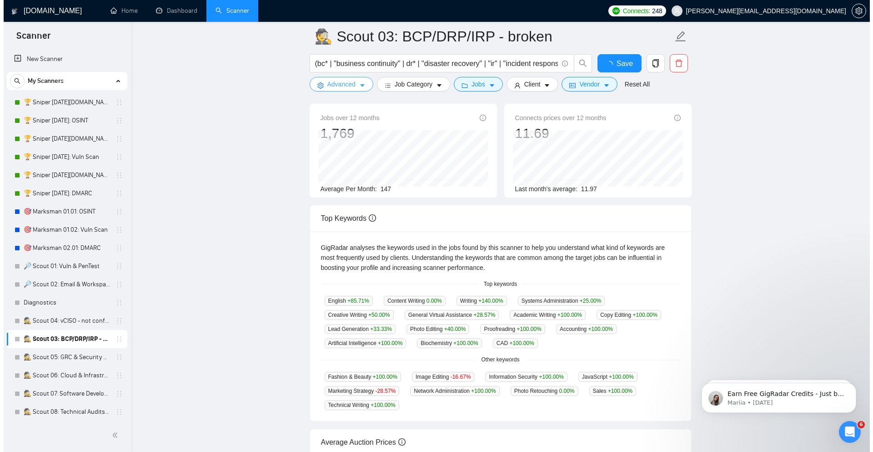
scroll to position [218, 0]
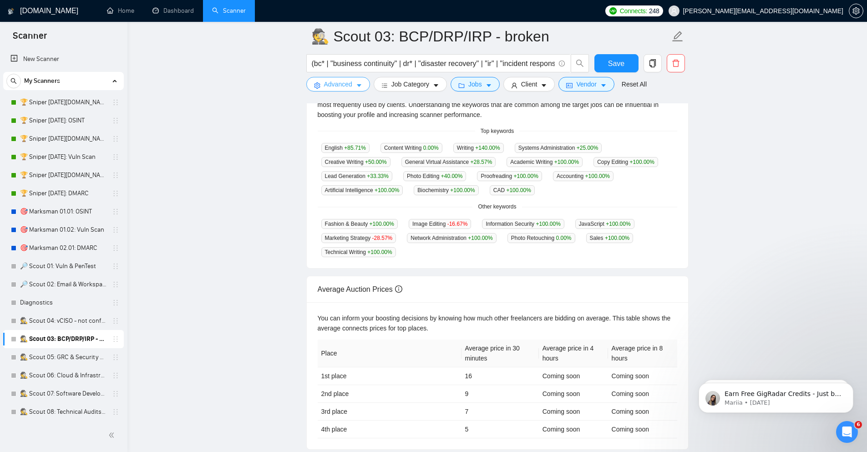
click at [339, 78] on button "Advanced" at bounding box center [338, 84] width 64 height 15
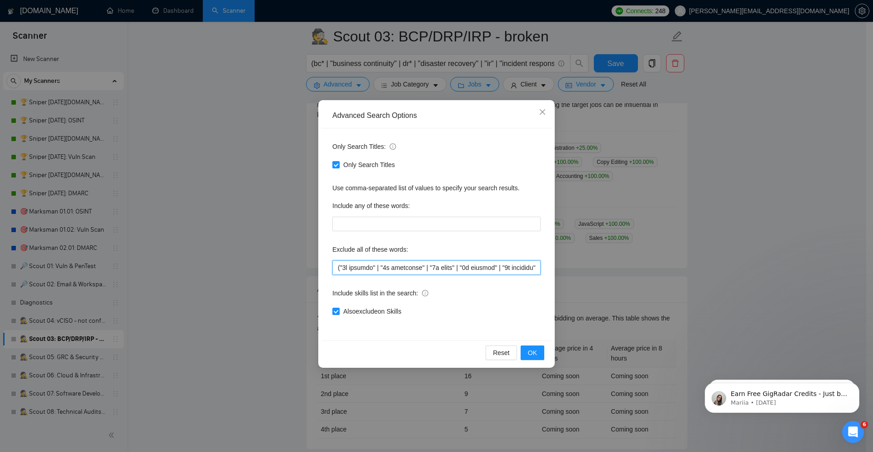
click at [376, 270] on input "text" at bounding box center [437, 267] width 208 height 15
paste input "cademic writing" | "ai driven" | "ai-driven" | "ai generated" | "ai-generated" …"
click at [530, 356] on span "OK" at bounding box center [532, 353] width 9 height 10
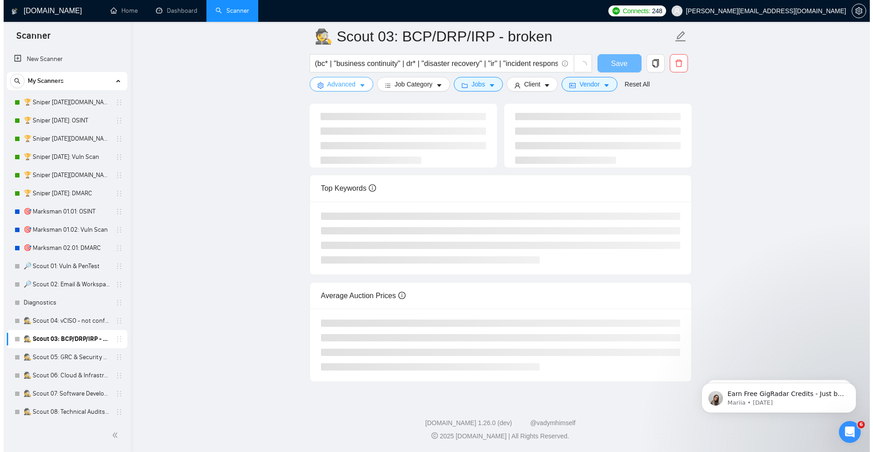
scroll to position [66, 0]
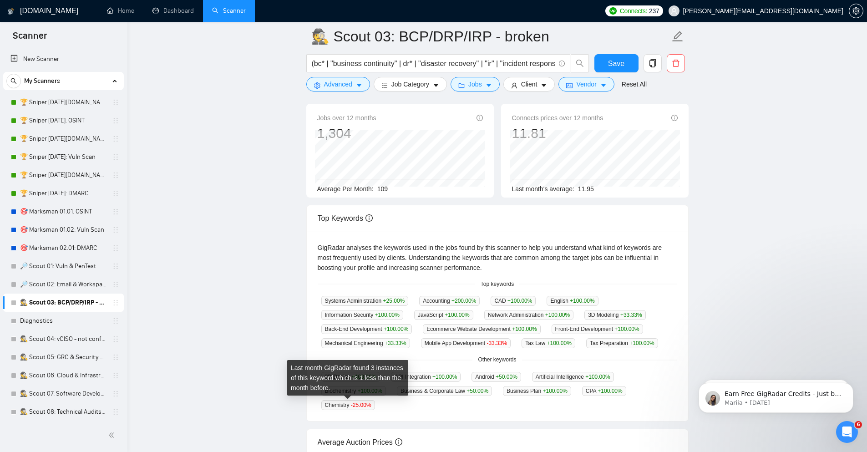
click at [339, 406] on span "Chemistry -25.00 %" at bounding box center [348, 405] width 54 height 10
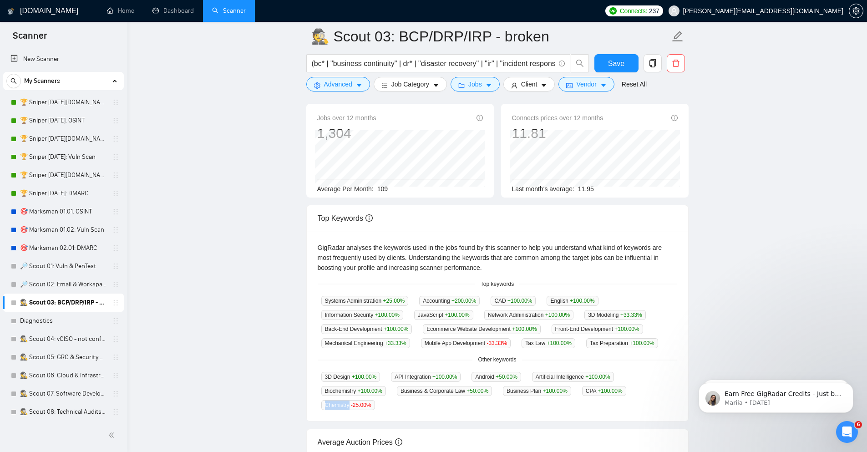
copy span "Chemistry"
click at [333, 87] on span "Advanced" at bounding box center [338, 84] width 28 height 10
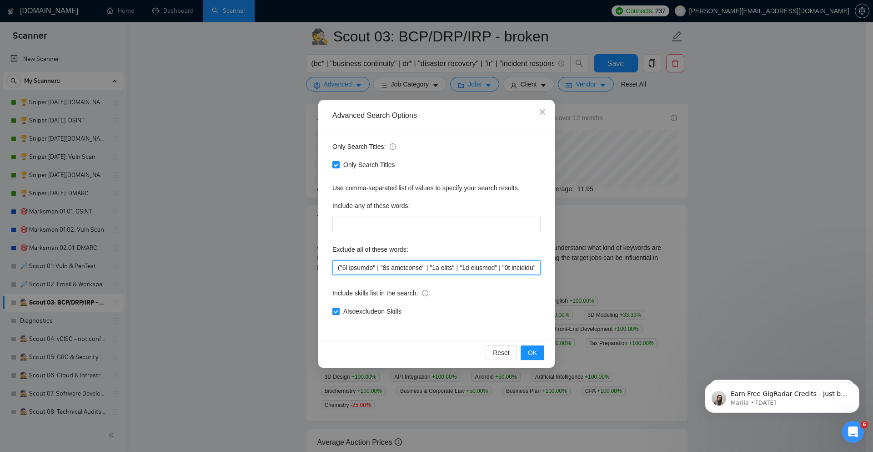
click at [407, 269] on input "text" at bounding box center [437, 267] width 208 height 15
paste input "modeling" | "3d print" | "3d printer" | "3d printing" | "academic writing" | "a…"
click at [535, 352] on span "OK" at bounding box center [532, 353] width 9 height 10
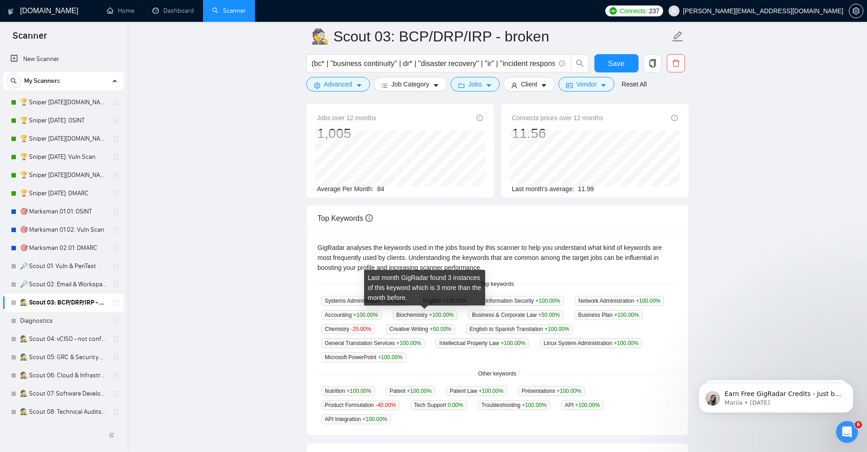
click at [409, 315] on span "Biochemistry +100.00 %" at bounding box center [425, 315] width 65 height 10
copy span "Biochemistry"
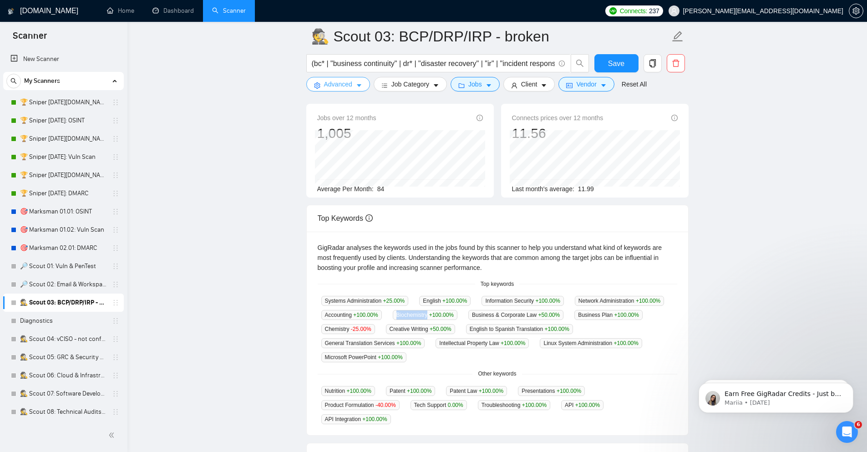
click at [353, 81] on button "Advanced" at bounding box center [338, 84] width 64 height 15
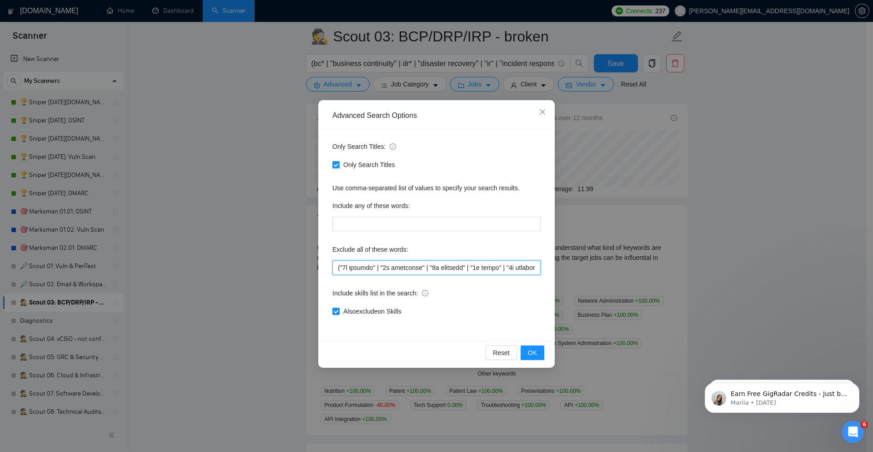
click at [366, 268] on input "text" at bounding box center [437, 267] width 208 height 15
paste input "Biochemistry |"
click at [535, 347] on button "OK" at bounding box center [533, 352] width 24 height 15
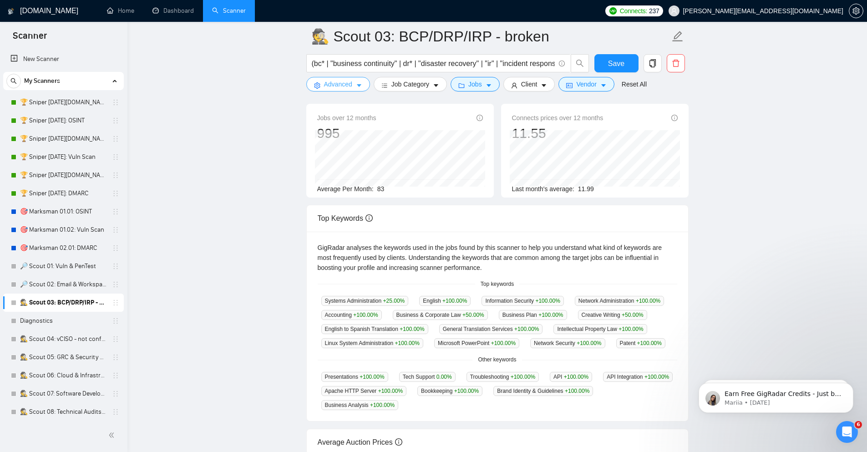
click at [326, 81] on span "Advanced" at bounding box center [338, 84] width 28 height 10
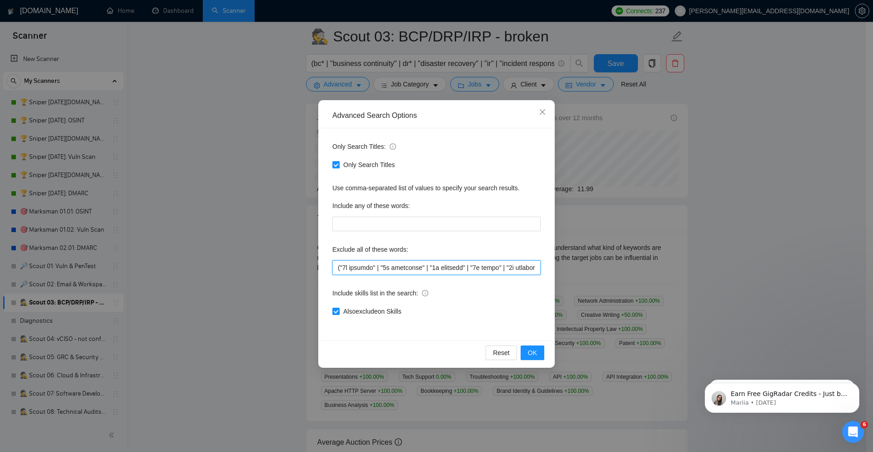
click at [414, 272] on input "text" at bounding box center [437, 267] width 208 height 15
paste input "bookkeeping | "book keeping" | "brand identity" | [PERSON_NAME] | *chemistry* |…"
type input "("3d animate" | "3d animation" | "3d modeling" | "3d print" | "3d printer" | "3…"
click at [540, 351] on button "OK" at bounding box center [533, 352] width 24 height 15
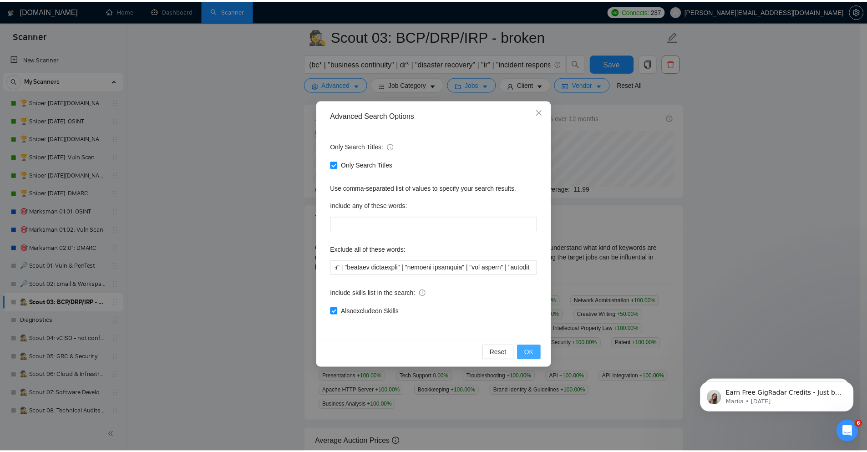
scroll to position [0, 0]
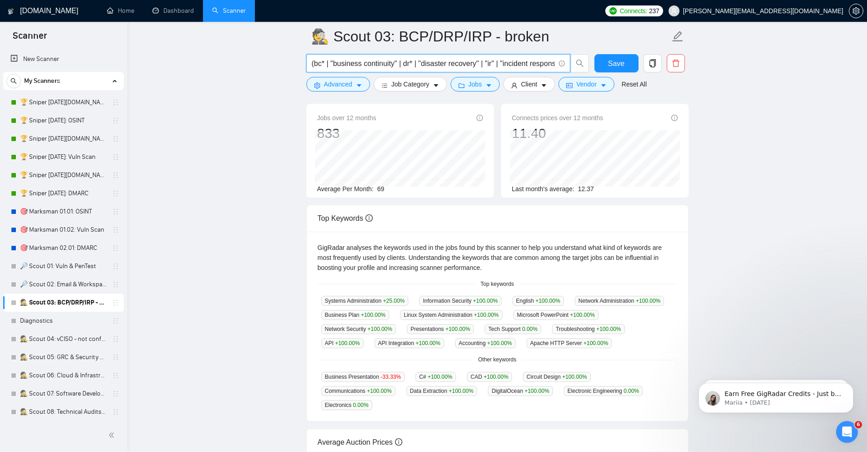
click at [412, 64] on input "(bc* | "business continuity" | dr* | "disaster recovery" | "ir" | "incident res…" at bounding box center [433, 63] width 243 height 11
paste input "recover* | resilian* | respon* |"
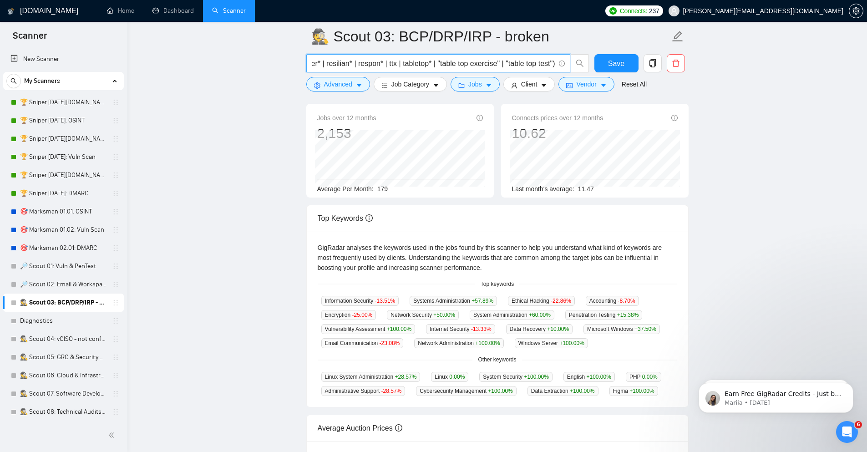
type input "(bc* | "business continuity" | dr* | "disaster recovery" | "ir" | "incident res…"
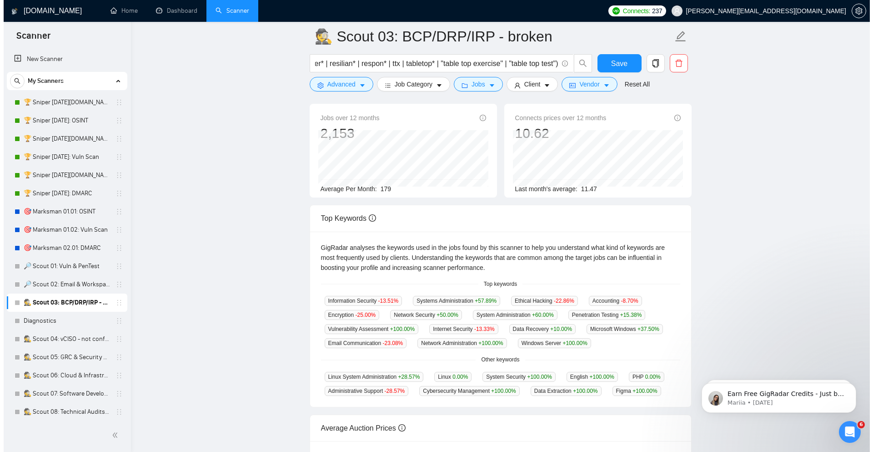
scroll to position [0, 0]
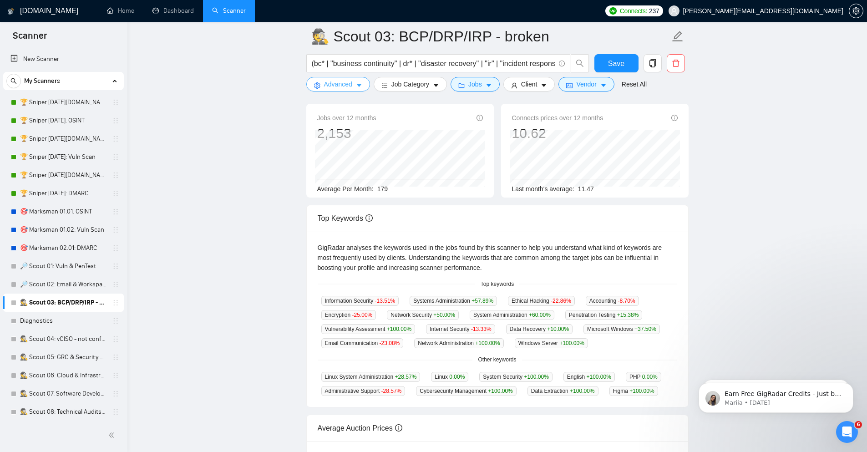
click at [352, 85] on button "Advanced" at bounding box center [338, 84] width 64 height 15
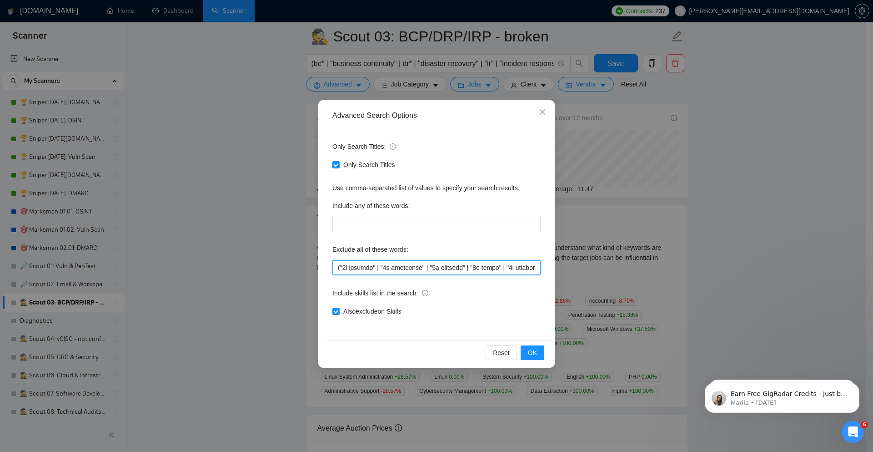
click at [381, 265] on input "text" at bounding box center [437, 267] width 208 height 15
paste input "dministrative support" | "ai driven" | "ai-driven" | "ai generated" | "ai-gener…"
click at [535, 353] on span "OK" at bounding box center [532, 353] width 9 height 10
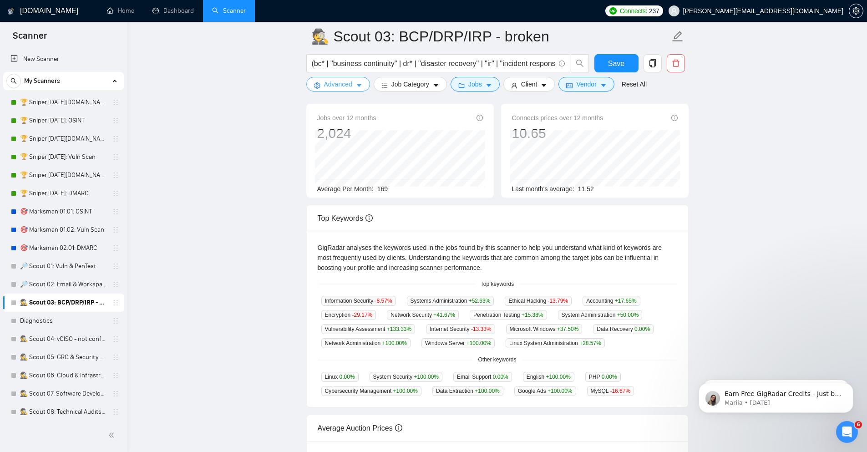
click at [330, 82] on span "Advanced" at bounding box center [338, 84] width 28 height 10
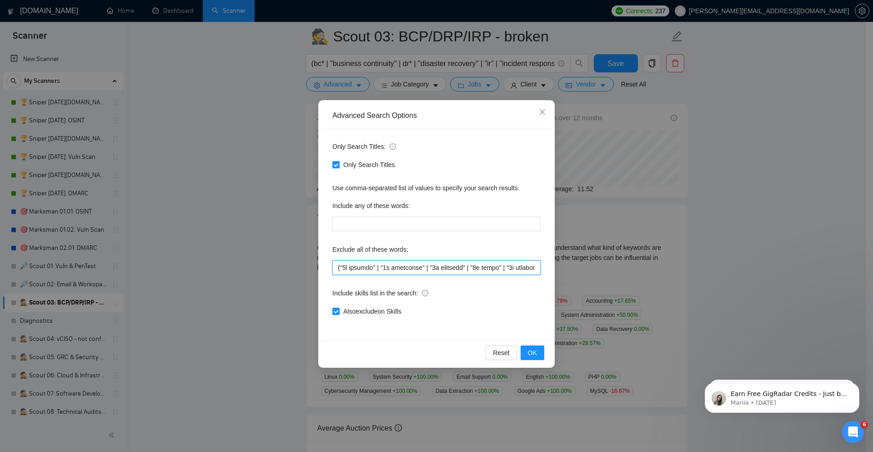
click at [411, 270] on input "text" at bounding box center [437, 267] width 208 height 15
paste input "oogle ad" | "google ads" | "g"
click at [532, 352] on span "OK" at bounding box center [532, 353] width 9 height 10
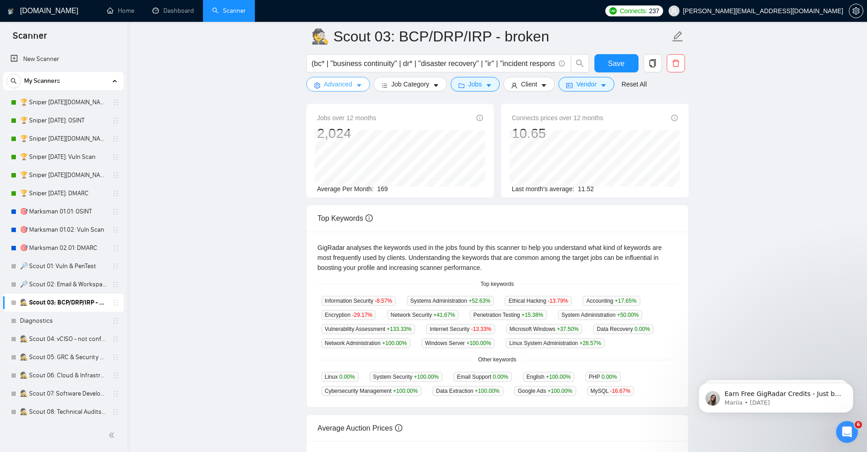
click at [345, 81] on span "Advanced" at bounding box center [338, 84] width 28 height 10
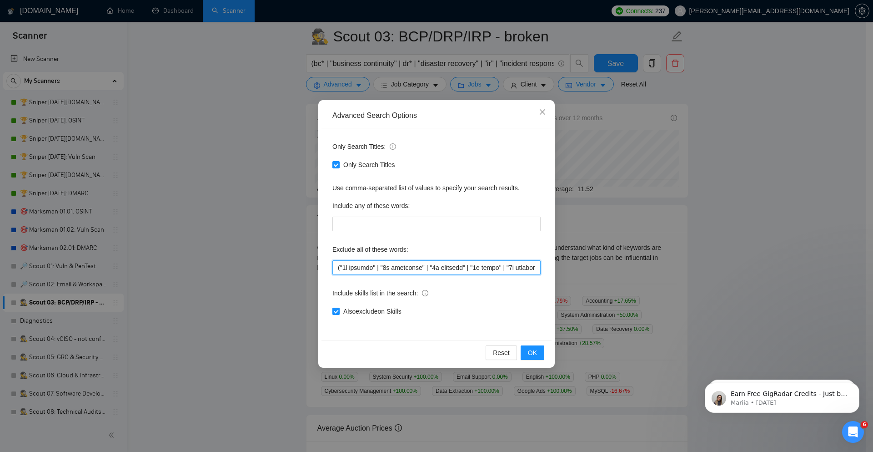
click at [389, 260] on input "text" at bounding box center [437, 267] width 208 height 15
paste input "lient side encryption" | "client-side encryption" | "cms development" | "constr…"
click at [533, 356] on span "OK" at bounding box center [532, 353] width 9 height 10
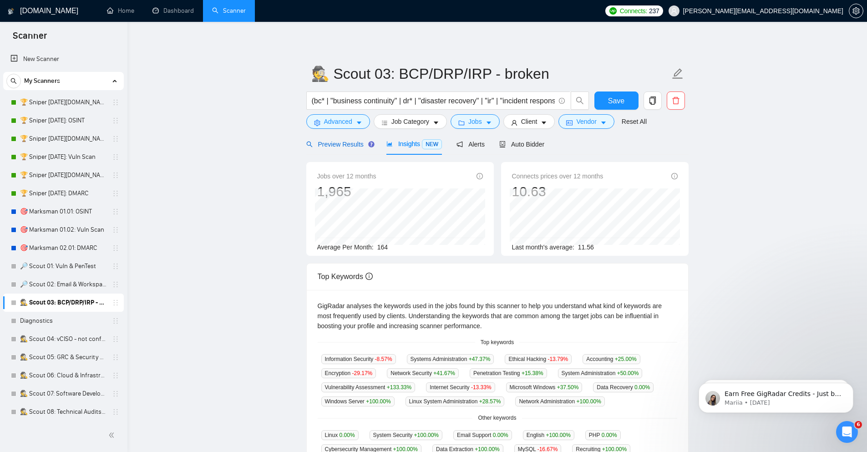
click at [356, 141] on span "Preview Results" at bounding box center [339, 144] width 66 height 7
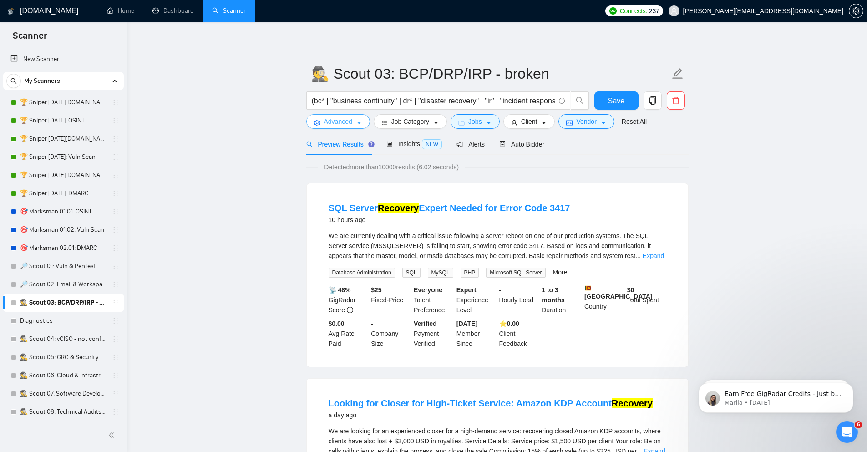
click at [359, 122] on icon "caret-down" at bounding box center [359, 123] width 5 height 3
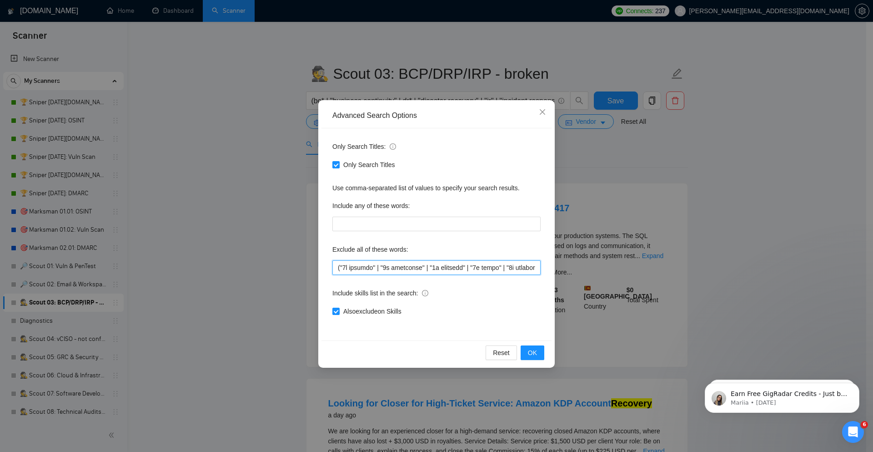
click at [392, 269] on input "text" at bounding box center [437, 267] width 208 height 15
paste input "ccount recover" | "account recovery" | "administrative support" | "ai driven" |…"
click at [530, 355] on span "OK" at bounding box center [532, 353] width 9 height 10
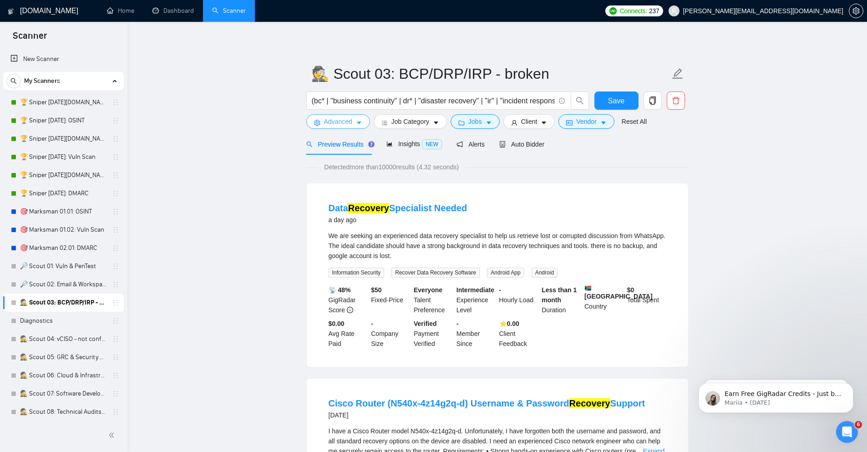
click at [347, 123] on span "Advanced" at bounding box center [338, 121] width 28 height 10
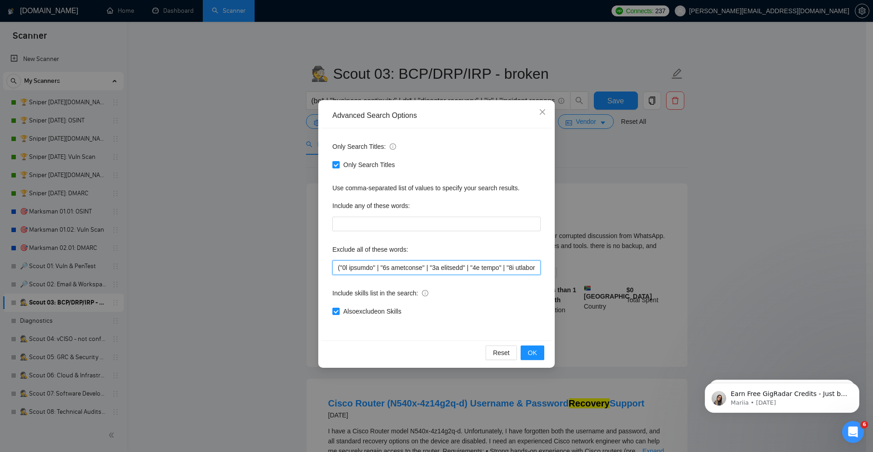
click at [358, 272] on input "text" at bounding box center [437, 267] width 208 height 15
paste input ""data recovery software" | developer | draftsman | drama* | drata* | draw* | dr…"
click at [534, 350] on span "OK" at bounding box center [532, 353] width 9 height 10
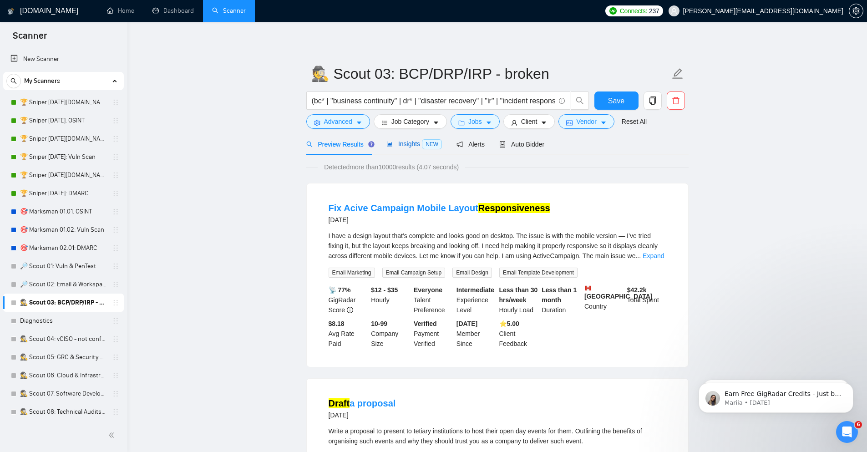
click at [419, 141] on span "Insights NEW" at bounding box center [414, 143] width 56 height 7
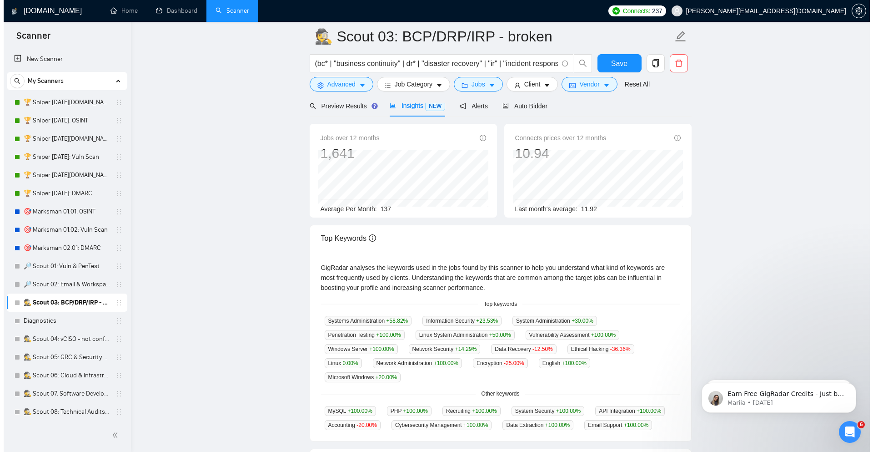
scroll to position [164, 0]
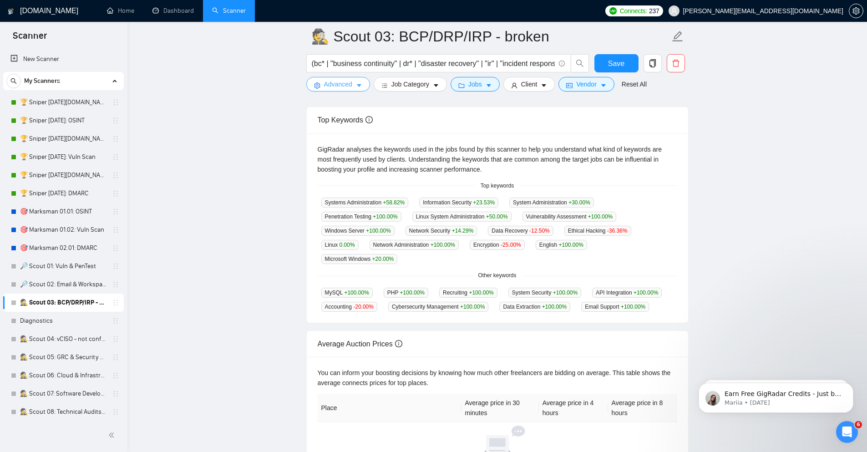
click at [326, 83] on span "Advanced" at bounding box center [338, 84] width 28 height 10
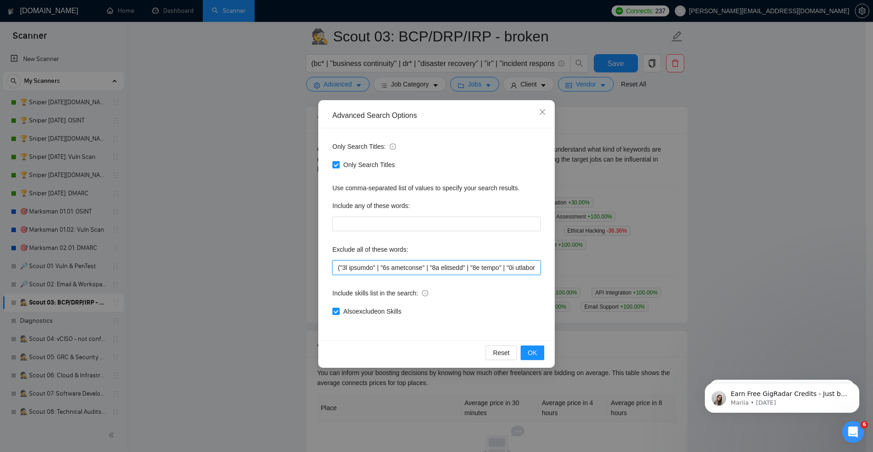
click at [394, 265] on input "text" at bounding box center [437, 267] width 208 height 15
paste input "enetration testing" | "photo editing" | "photo retouching" | proofreading | "pr…"
type input "("3d animate" | "3d animation" | "3d modeling" | "3d print" | "3d printer" | "3…"
click at [531, 355] on span "OK" at bounding box center [532, 353] width 9 height 10
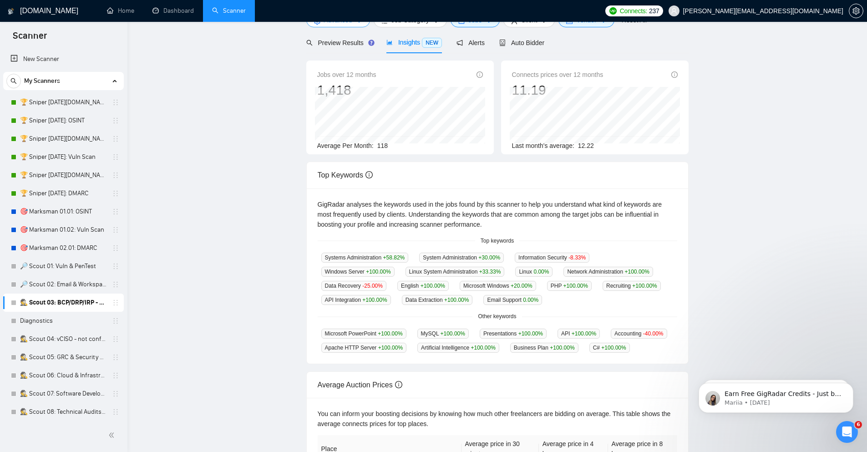
scroll to position [0, 0]
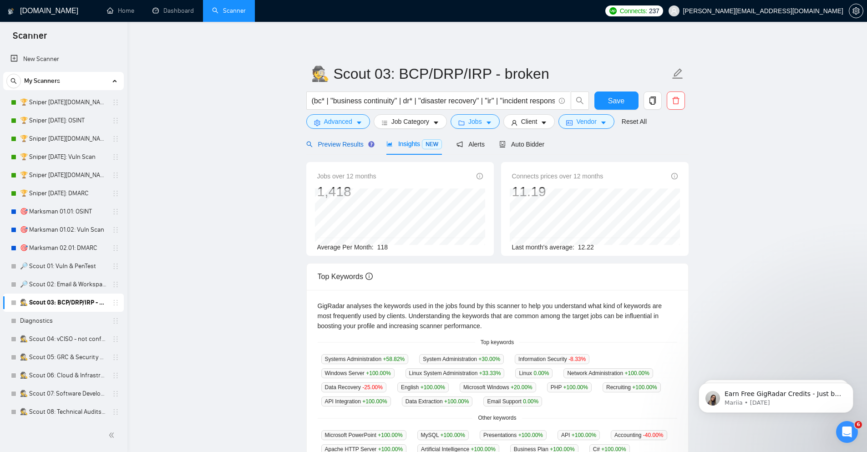
click at [334, 142] on span "Preview Results" at bounding box center [339, 144] width 66 height 7
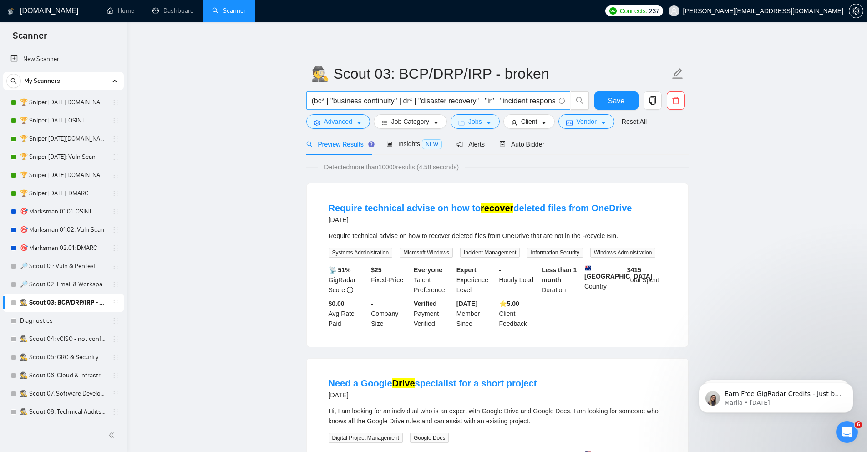
click at [536, 102] on input "(bc* | "business continuity" | dr* | "disaster recovery" | "ir" | "incident res…" at bounding box center [433, 100] width 243 height 11
paste input "incident"
type input "(bc* | "business continuity" | dr* | "disaster recovery" | "ir" | incident | re…"
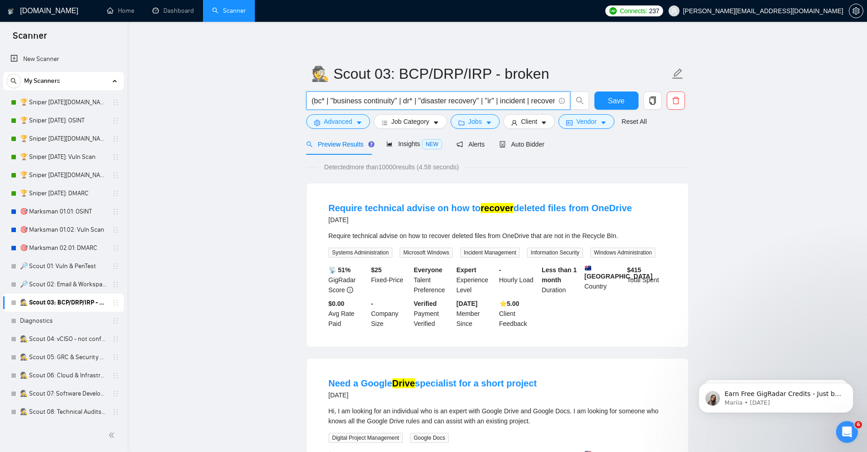
click at [403, 141] on span "Insights NEW" at bounding box center [414, 143] width 56 height 7
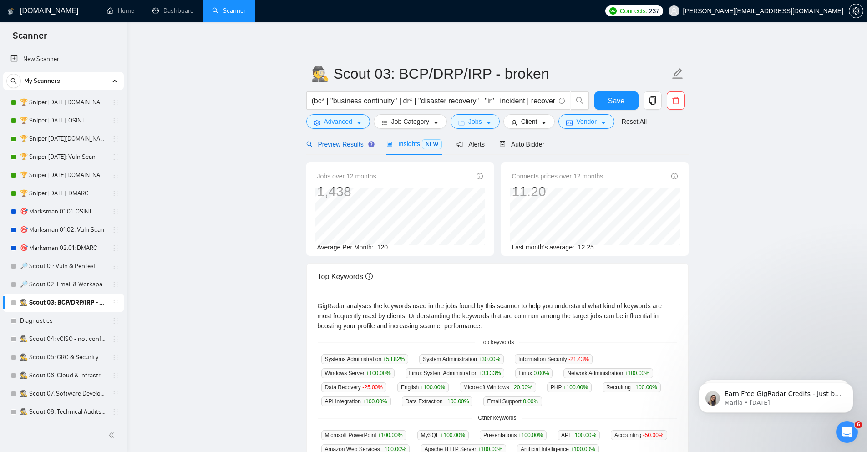
click at [344, 147] on span "Preview Results" at bounding box center [339, 144] width 66 height 7
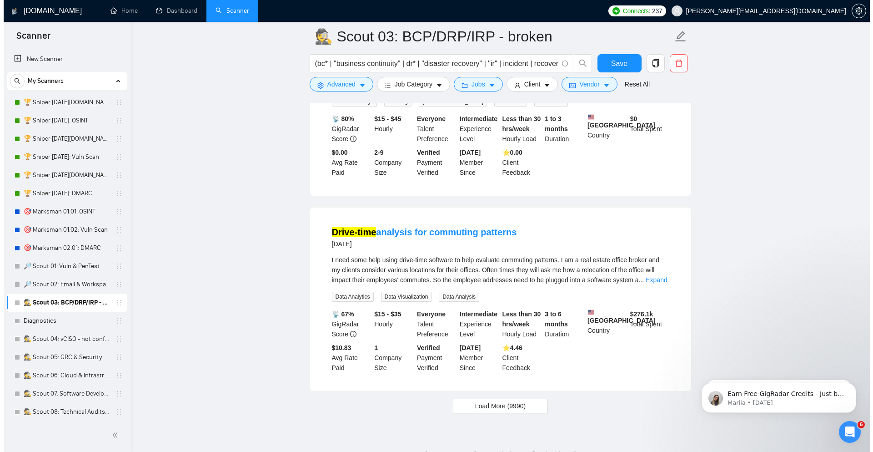
scroll to position [1779, 0]
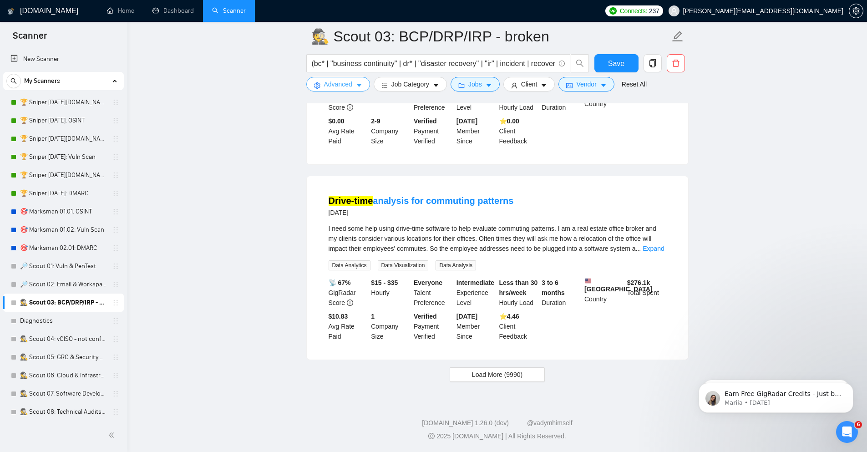
click at [355, 85] on button "Advanced" at bounding box center [338, 84] width 64 height 15
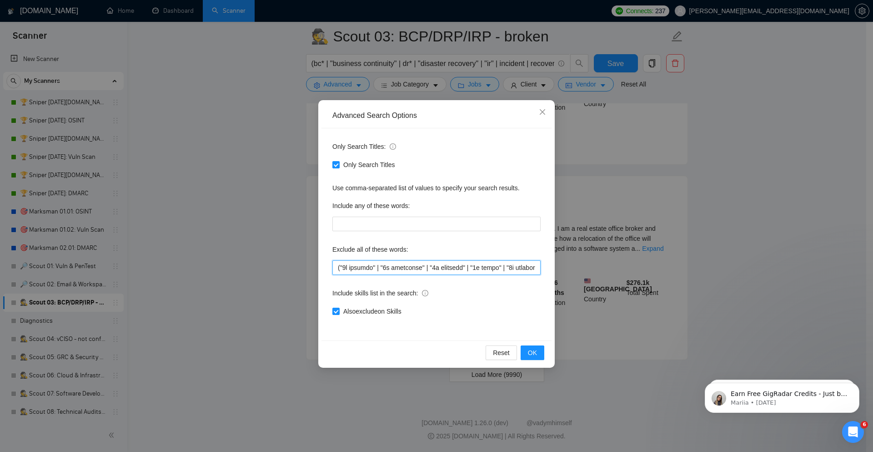
click at [390, 266] on input "text" at bounding box center [437, 267] width 208 height 15
paste input "ccount suspensed" | "account suspension" | "administrative support" | "ai drive…"
type input "("3d animate" | "3d animation" | "3d modeling" | "3d print" | "3d printer" | "3…"
click at [537, 351] on span "OK" at bounding box center [532, 353] width 9 height 10
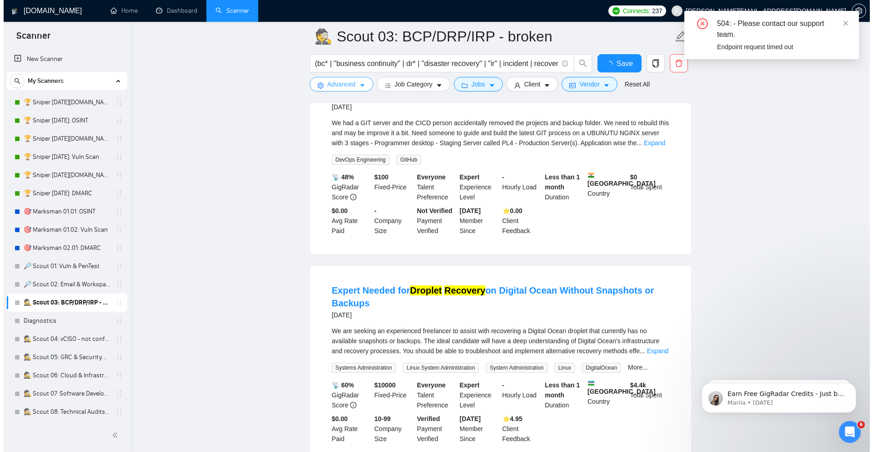
scroll to position [1779, 0]
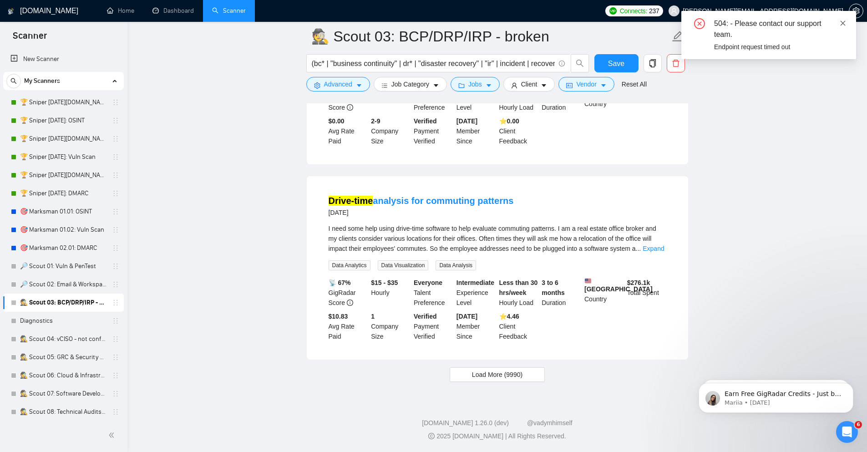
click at [842, 21] on icon "close" at bounding box center [842, 23] width 6 height 6
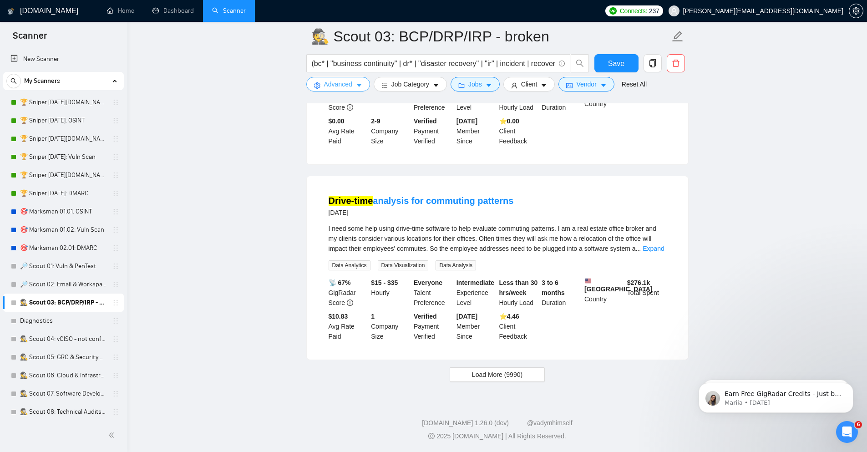
click at [347, 86] on span "Advanced" at bounding box center [338, 84] width 28 height 10
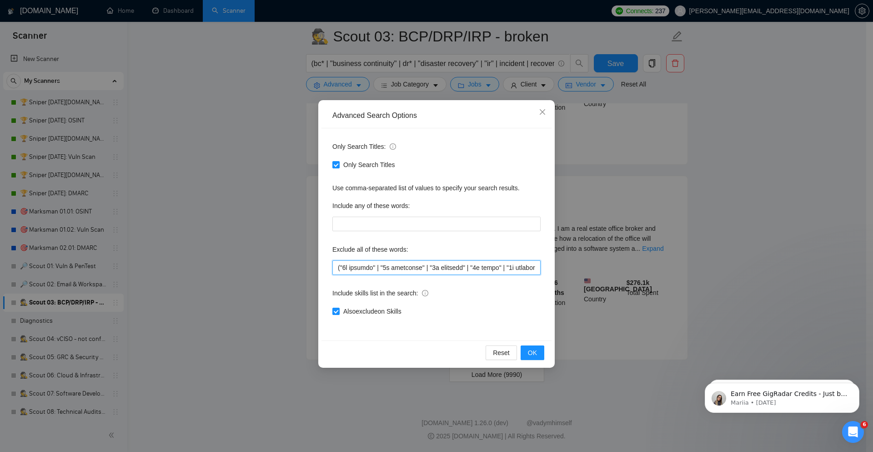
click at [409, 263] on input "text" at bounding box center [437, 267] width 208 height 15
click at [529, 354] on span "OK" at bounding box center [532, 353] width 9 height 10
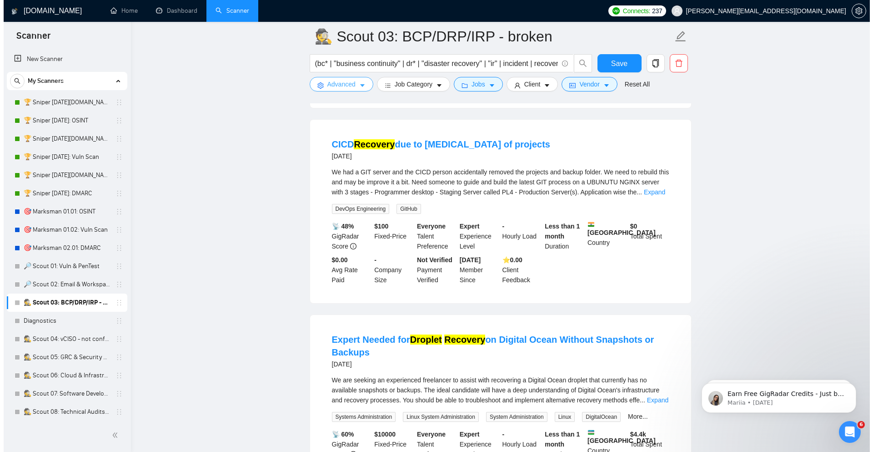
scroll to position [1015, 0]
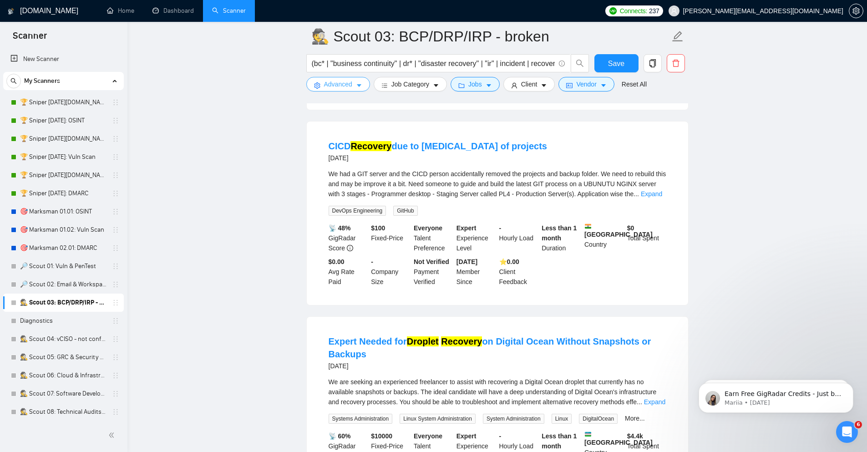
click at [337, 86] on span "Advanced" at bounding box center [338, 84] width 28 height 10
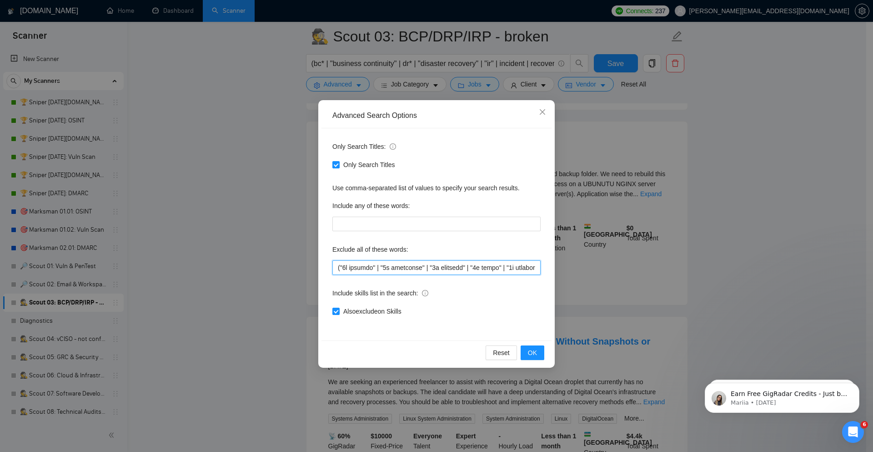
click at [384, 267] on input "text" at bounding box center [437, 267] width 208 height 15
click at [539, 356] on button "OK" at bounding box center [533, 352] width 24 height 15
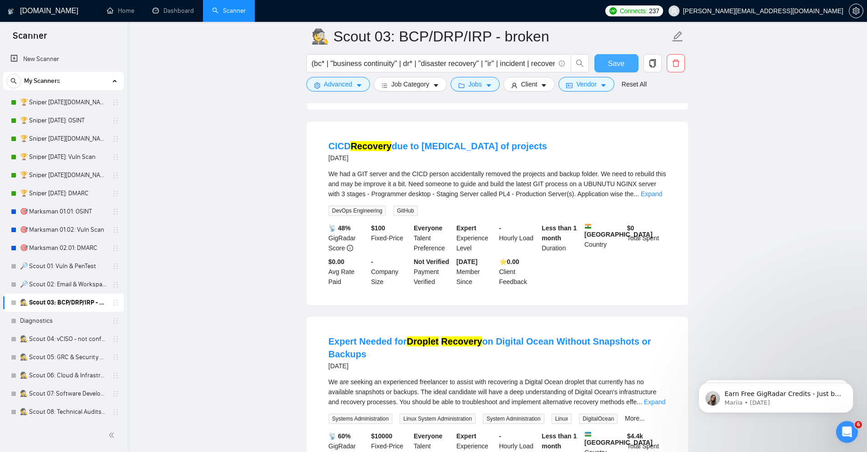
click at [606, 56] on button "Save" at bounding box center [616, 63] width 44 height 18
click at [356, 85] on icon "caret-down" at bounding box center [359, 85] width 6 height 6
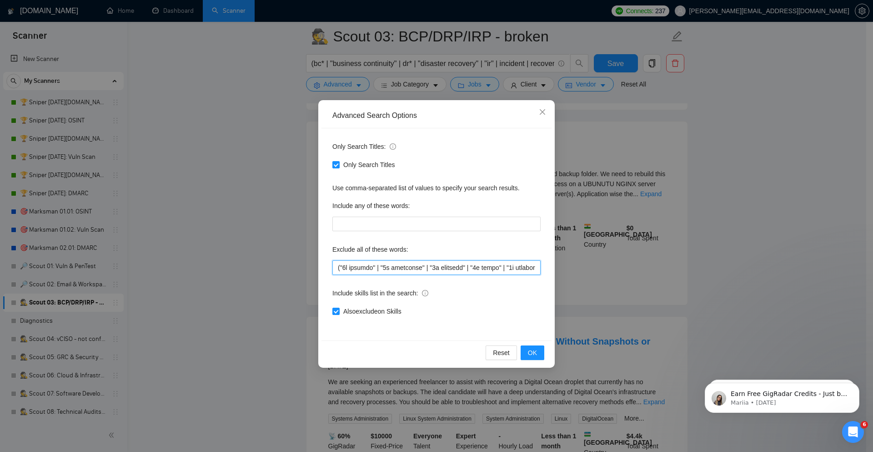
click at [372, 270] on input "text" at bounding box center [437, 267] width 208 height 15
click at [531, 359] on button "OK" at bounding box center [533, 352] width 24 height 15
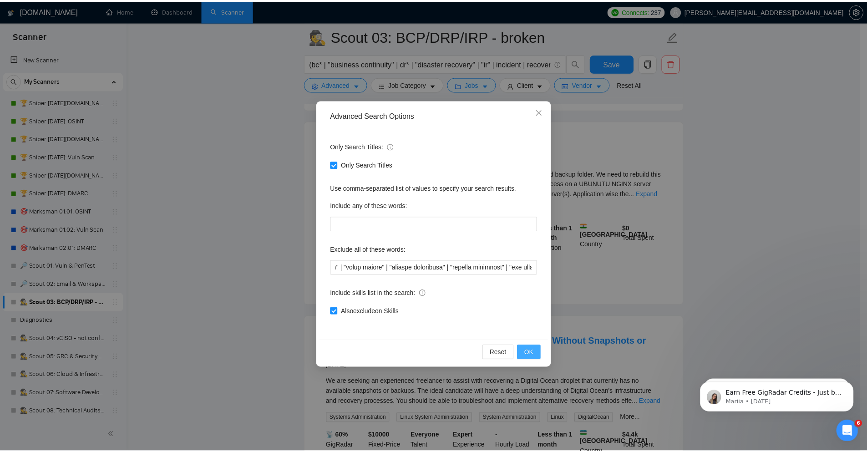
scroll to position [0, 0]
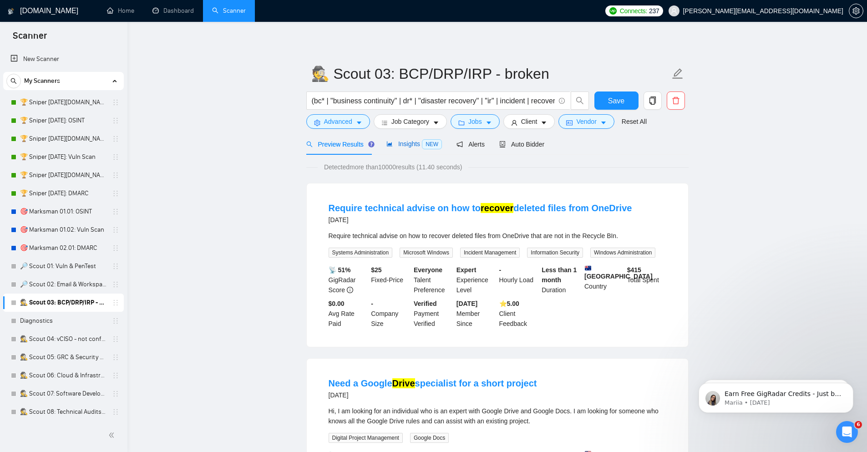
click at [411, 143] on span "Insights NEW" at bounding box center [414, 143] width 56 height 7
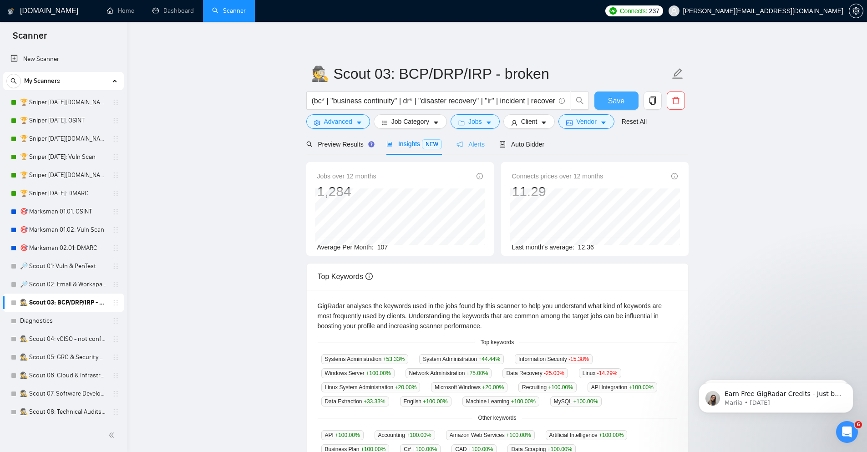
drag, startPoint x: 618, startPoint y: 101, endPoint x: 461, endPoint y: 151, distance: 164.6
click at [618, 102] on span "Save" at bounding box center [616, 100] width 16 height 11
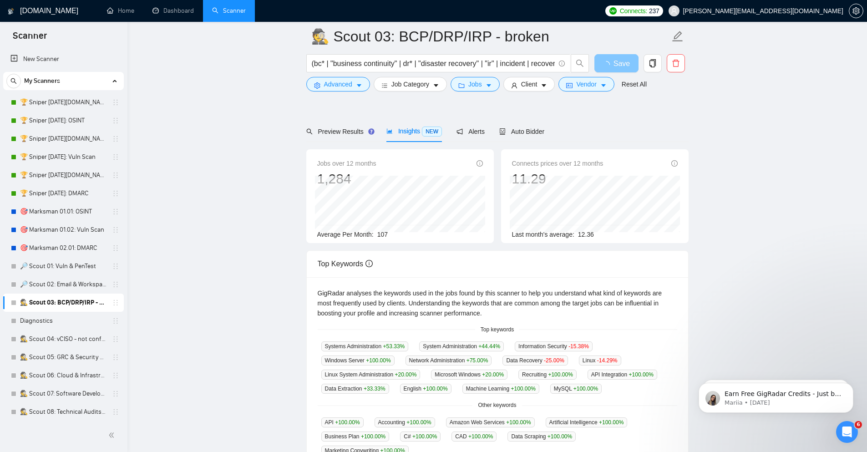
scroll to position [164, 0]
